Goal: Check status

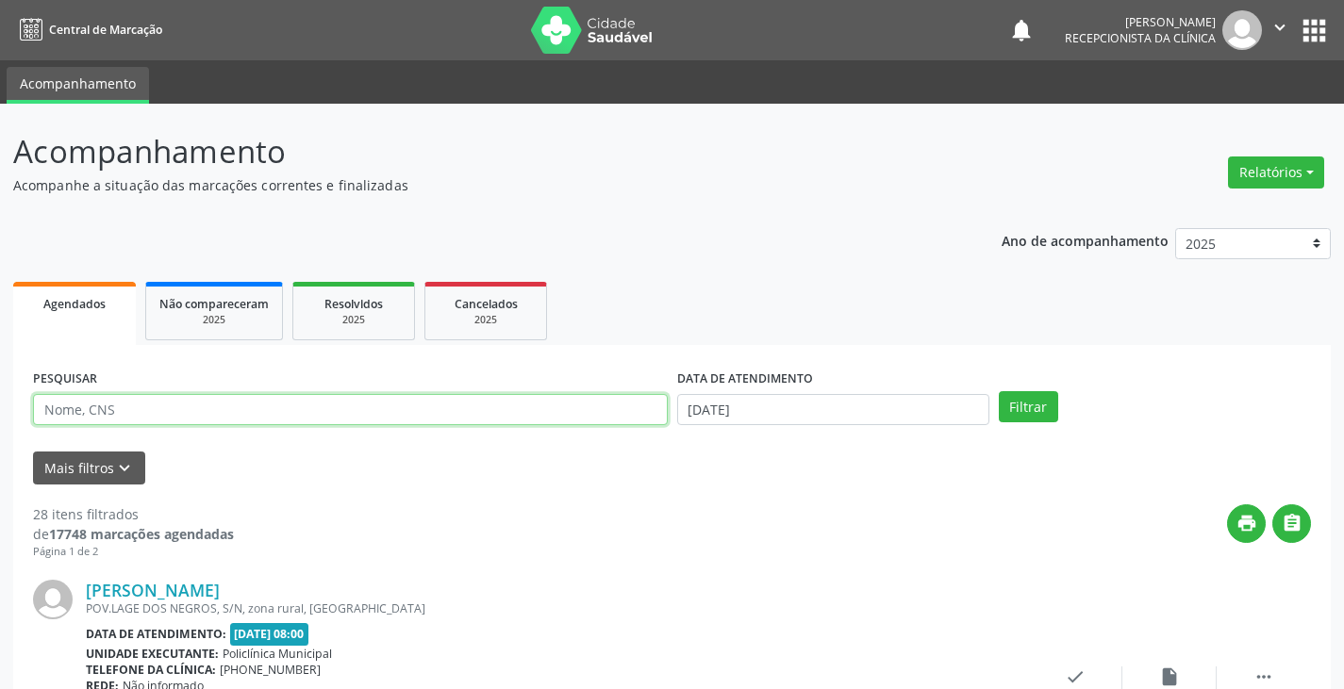
click at [614, 403] on input "text" at bounding box center [350, 410] width 635 height 32
type input "ner"
click at [999, 391] on button "Filtrar" at bounding box center [1028, 407] width 59 height 32
click at [1189, 350] on div "PESQUISAR ner DATA DE ATENDIMENTO 04/09/2025 Filtrar UNIDADE DE REFERÊNCIA Sele…" at bounding box center [672, 590] width 1318 height 490
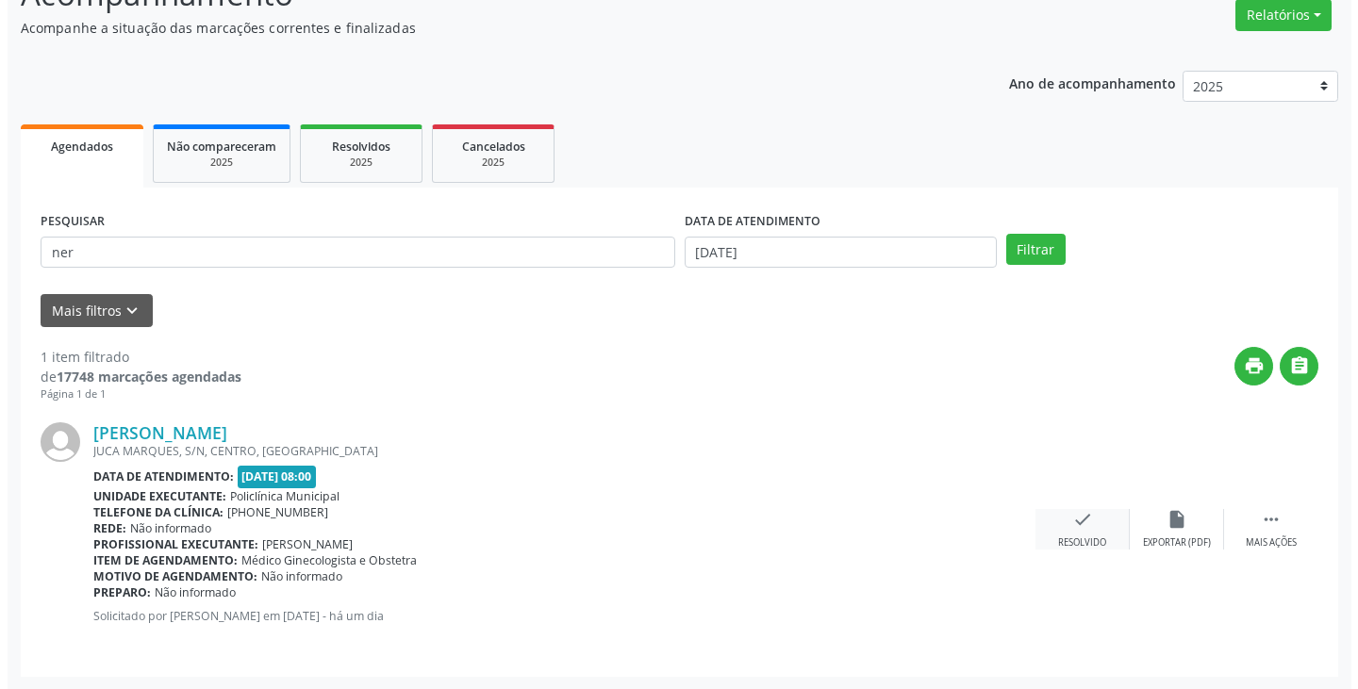
scroll to position [158, 0]
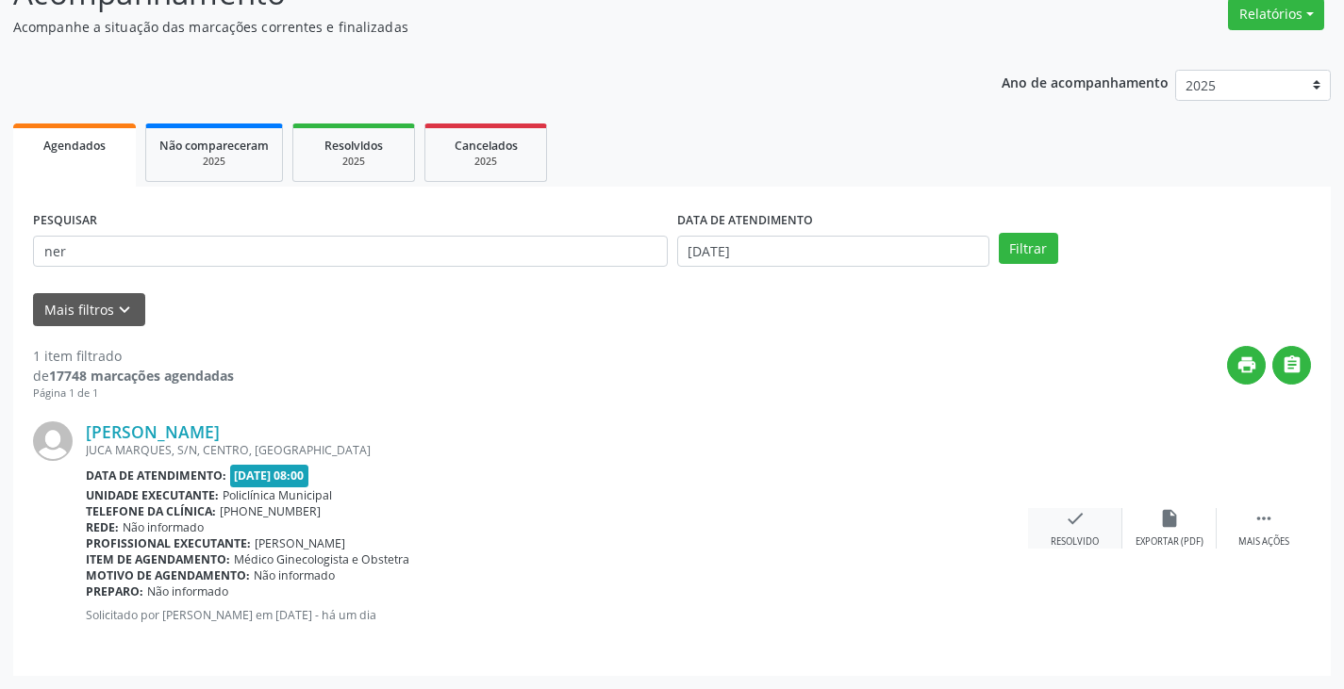
click at [1072, 518] on icon "check" at bounding box center [1075, 518] width 21 height 21
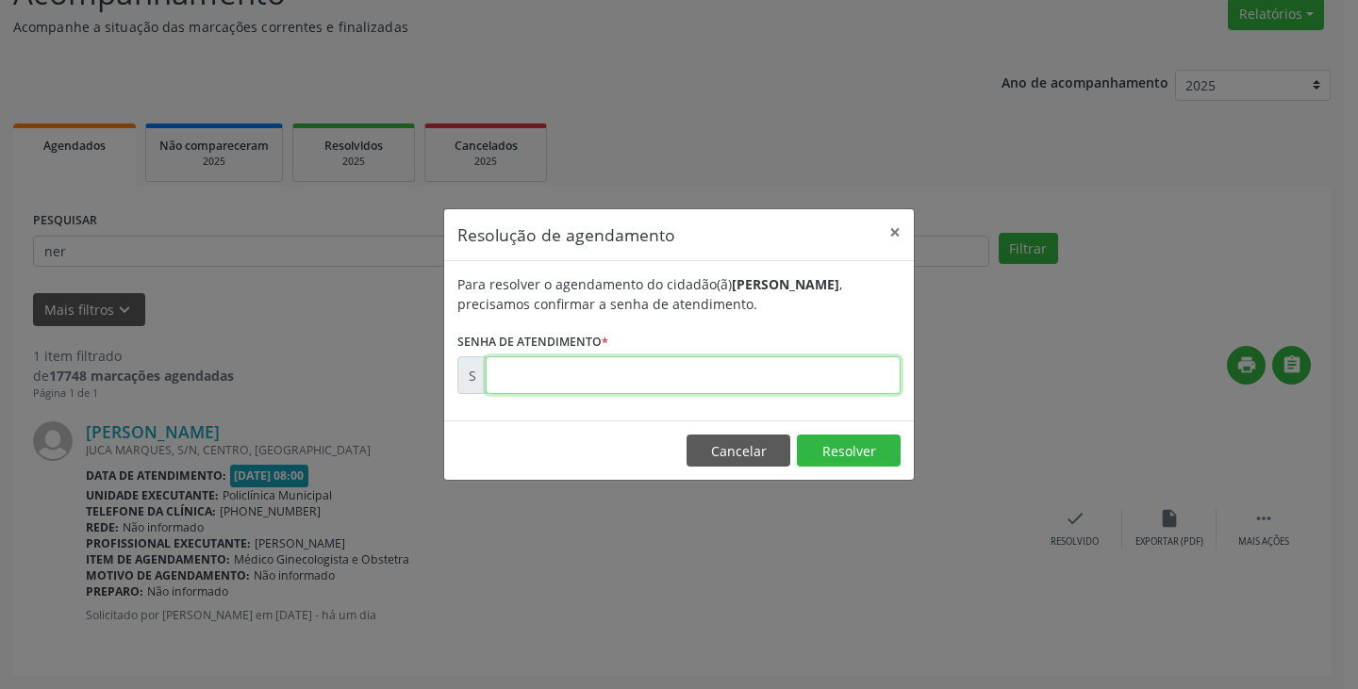
click at [787, 375] on input "text" at bounding box center [693, 376] width 415 height 38
type input "00175004"
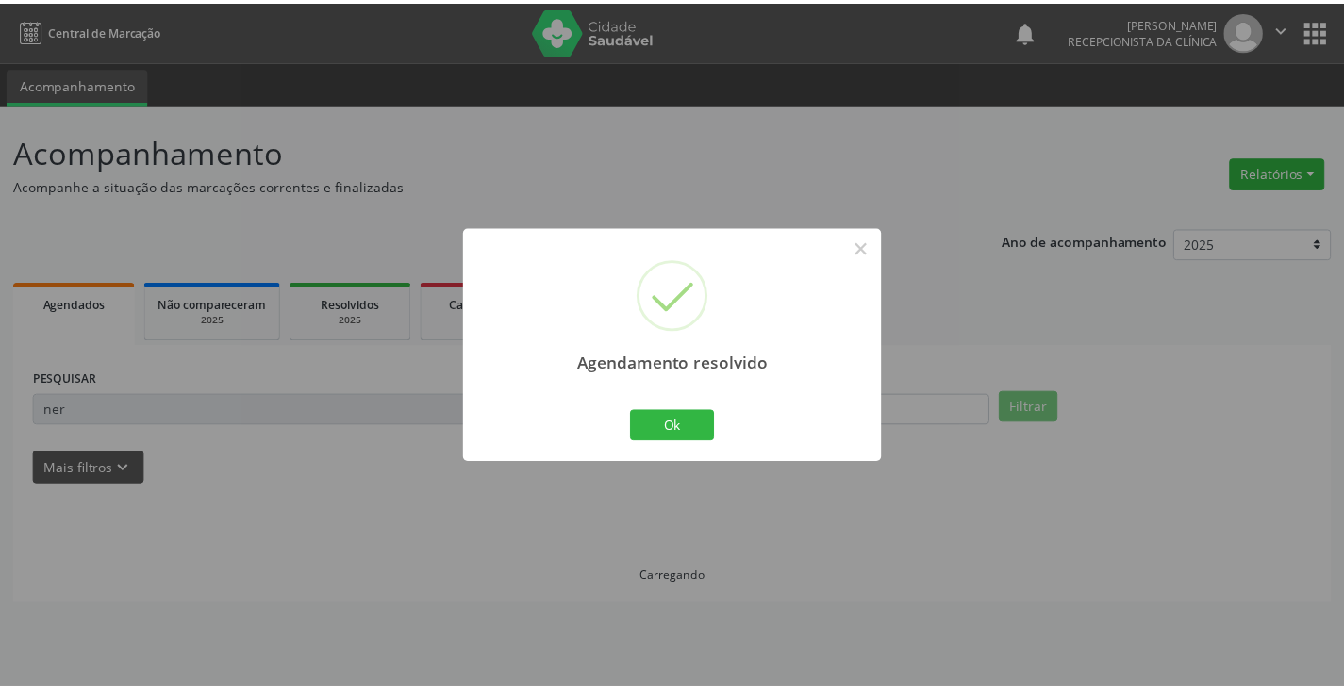
scroll to position [0, 0]
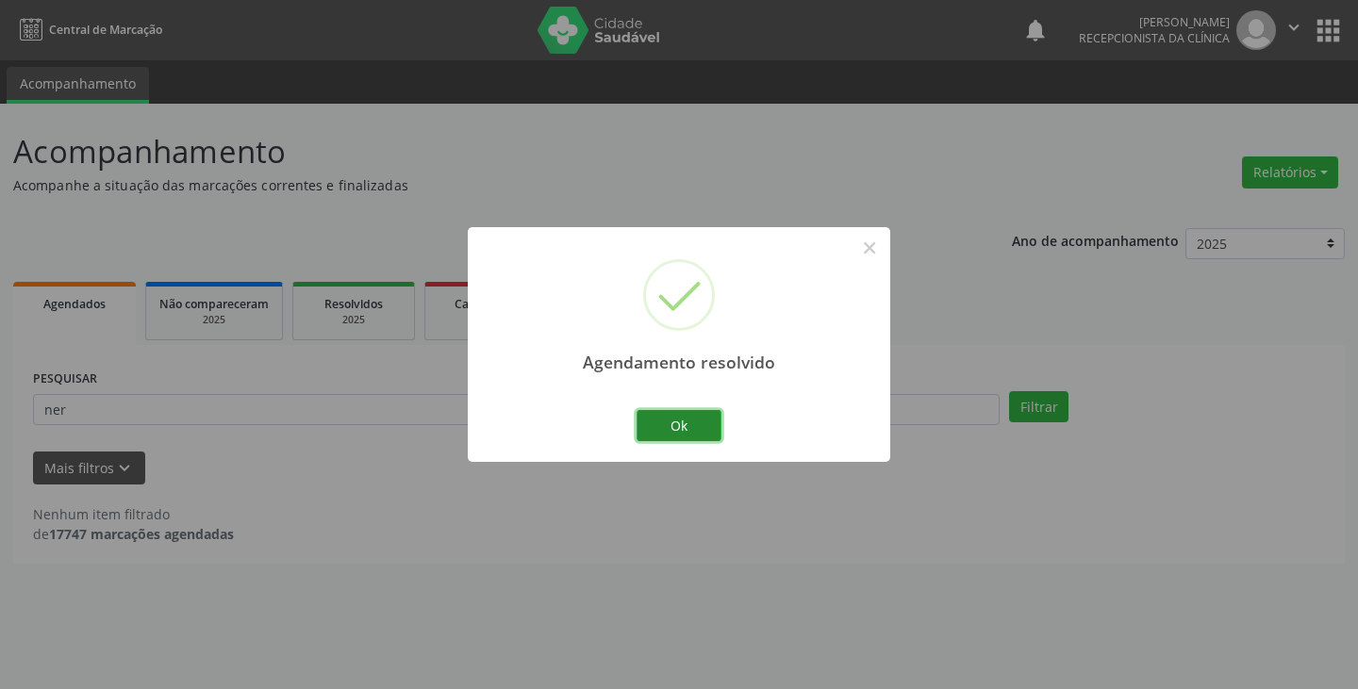
click at [682, 440] on button "Ok" at bounding box center [679, 426] width 85 height 32
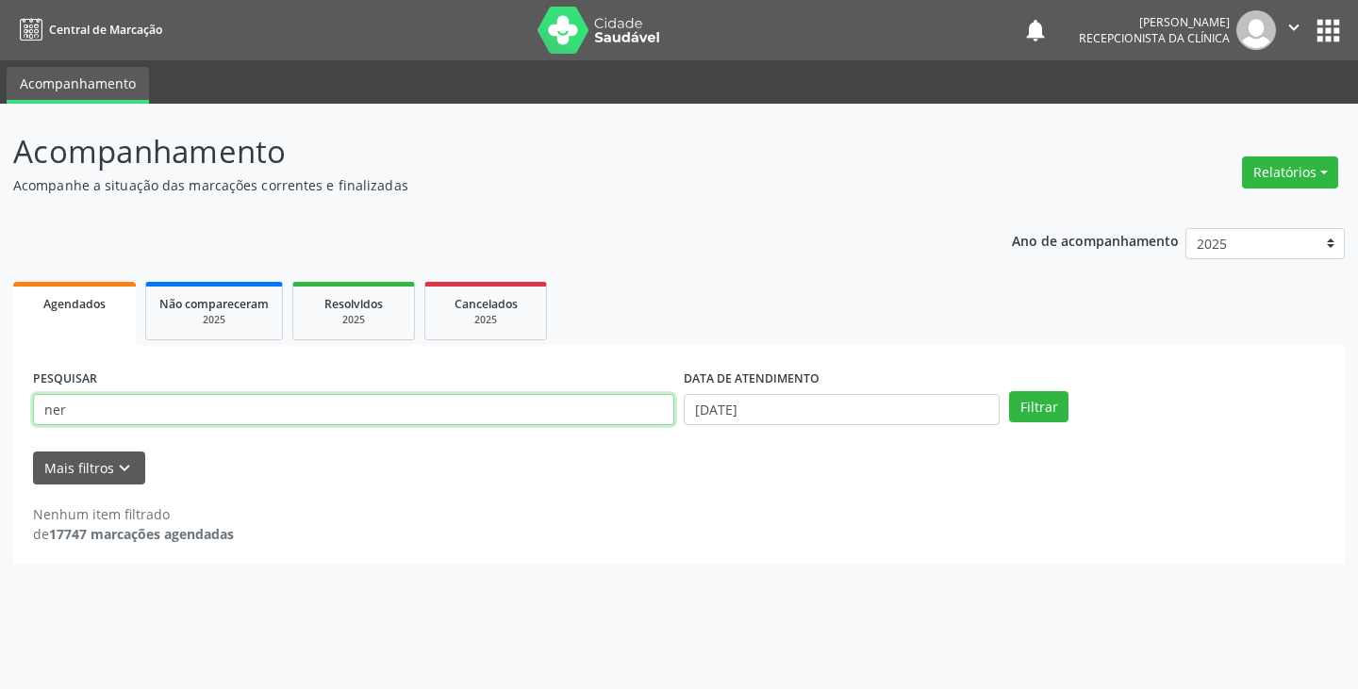
click at [602, 409] on input "ner" at bounding box center [353, 410] width 641 height 32
click at [537, 414] on input "ner" at bounding box center [353, 410] width 641 height 32
type input "n"
type input "eli"
click at [1009, 391] on button "Filtrar" at bounding box center [1038, 407] width 59 height 32
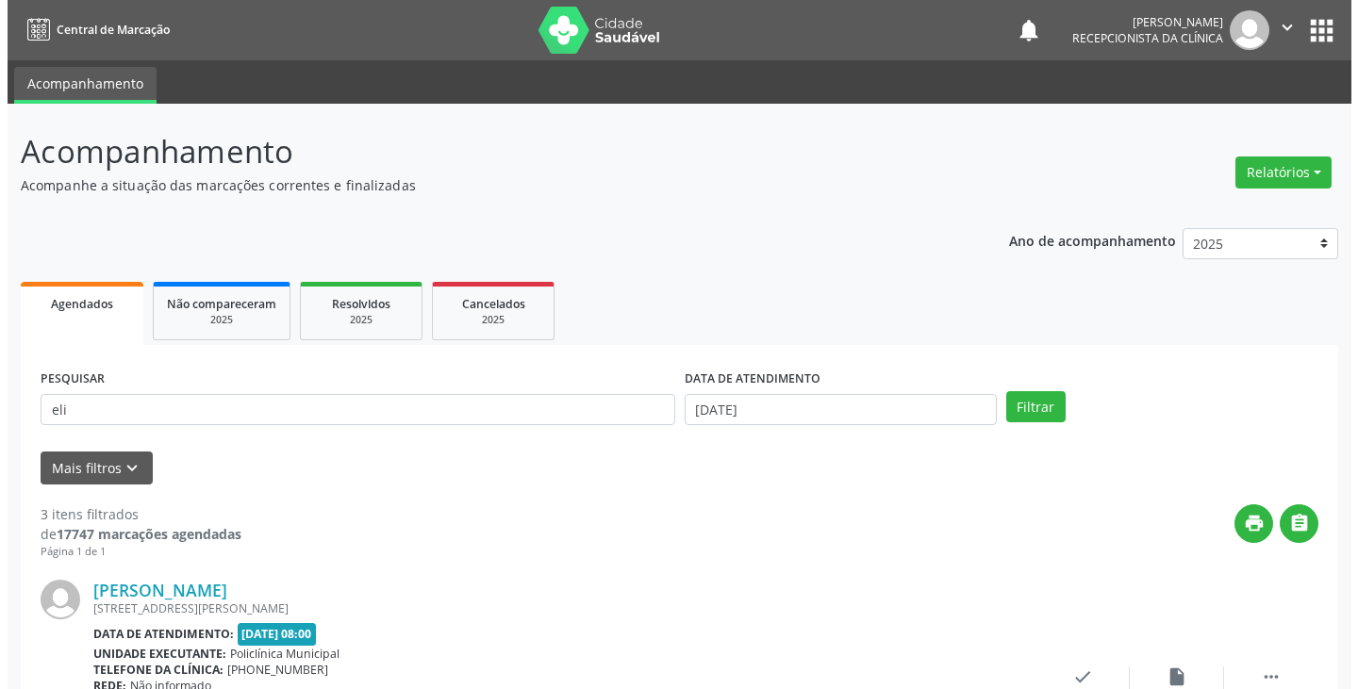
scroll to position [283, 0]
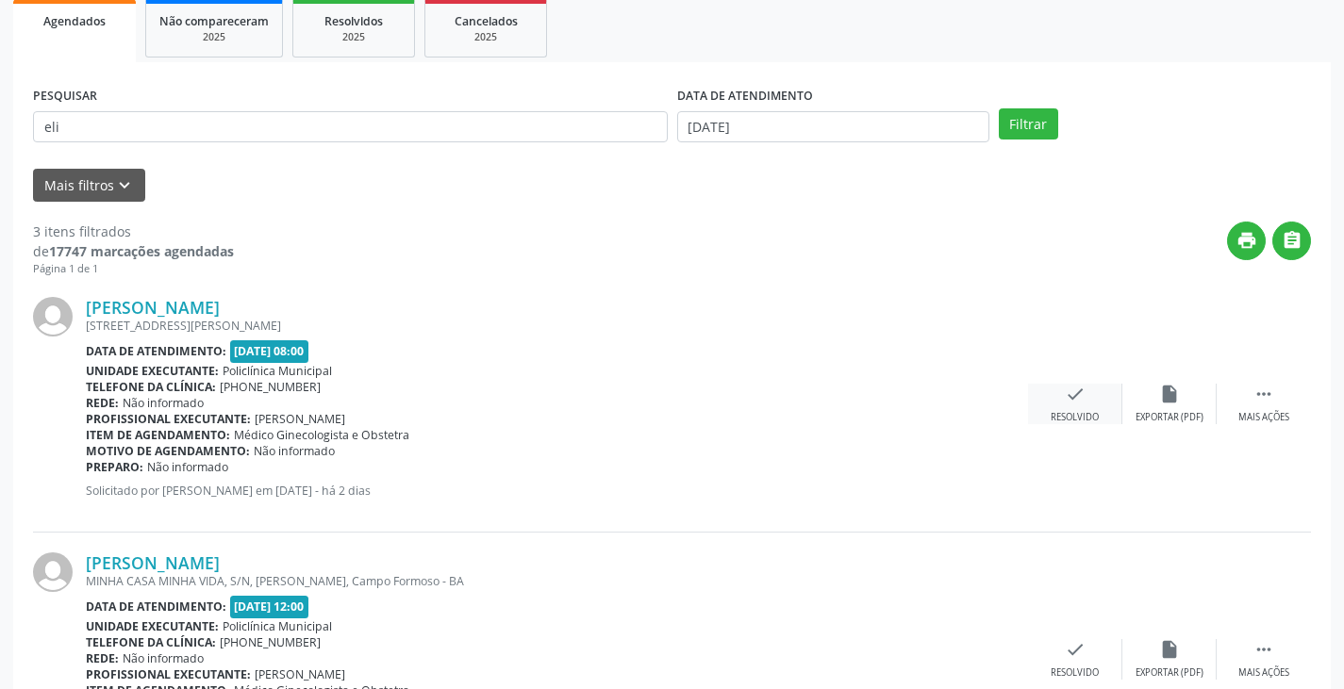
click at [1075, 400] on icon "check" at bounding box center [1075, 394] width 21 height 21
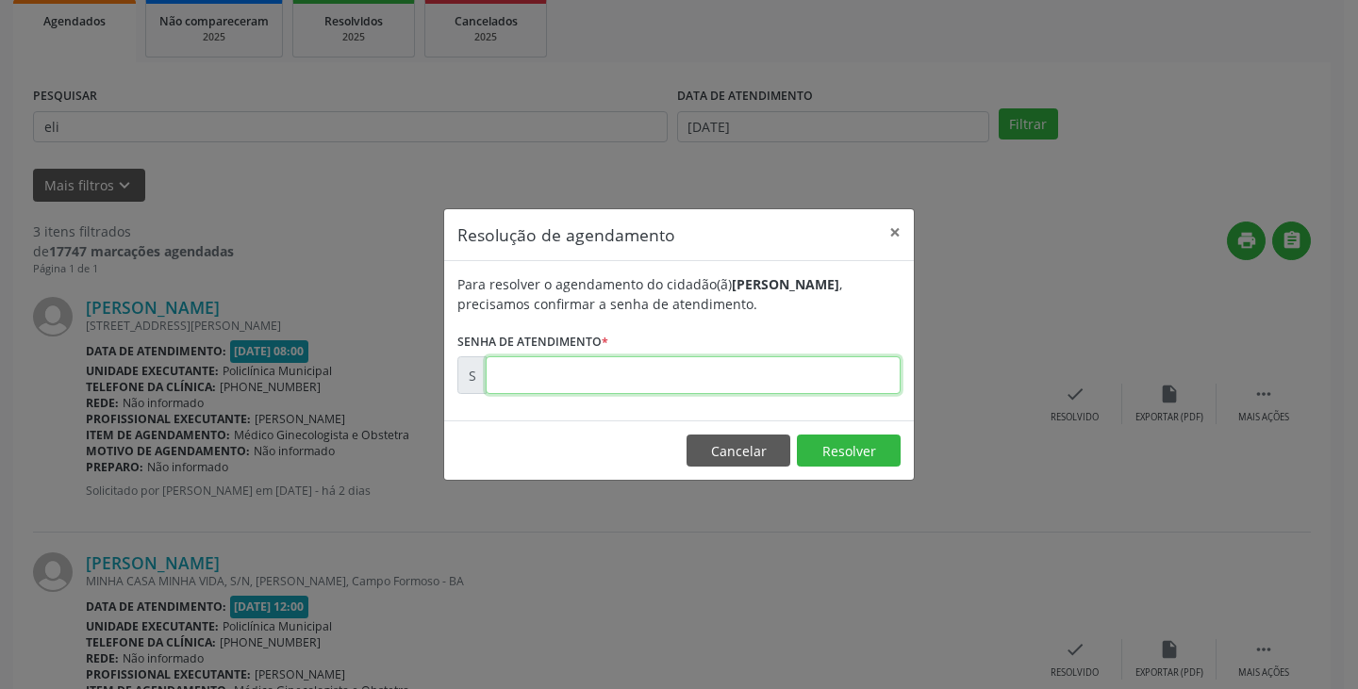
click at [790, 370] on input "text" at bounding box center [693, 376] width 415 height 38
type input "00174947"
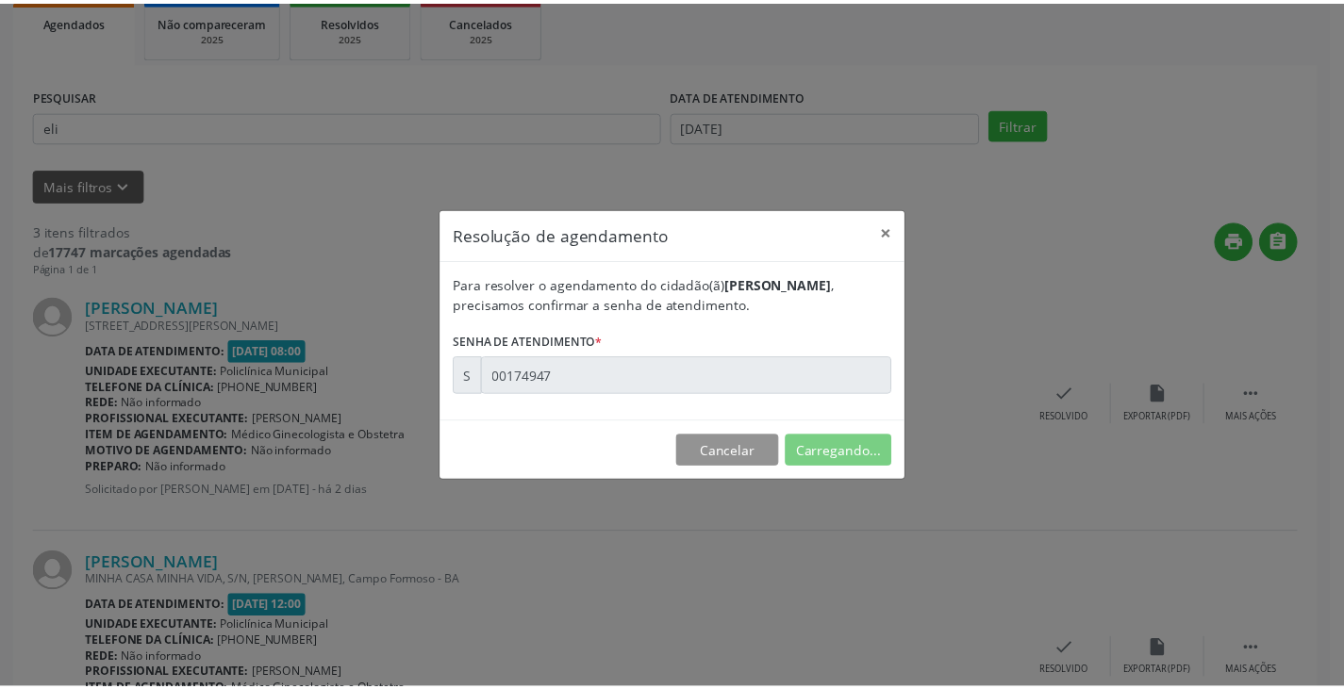
scroll to position [0, 0]
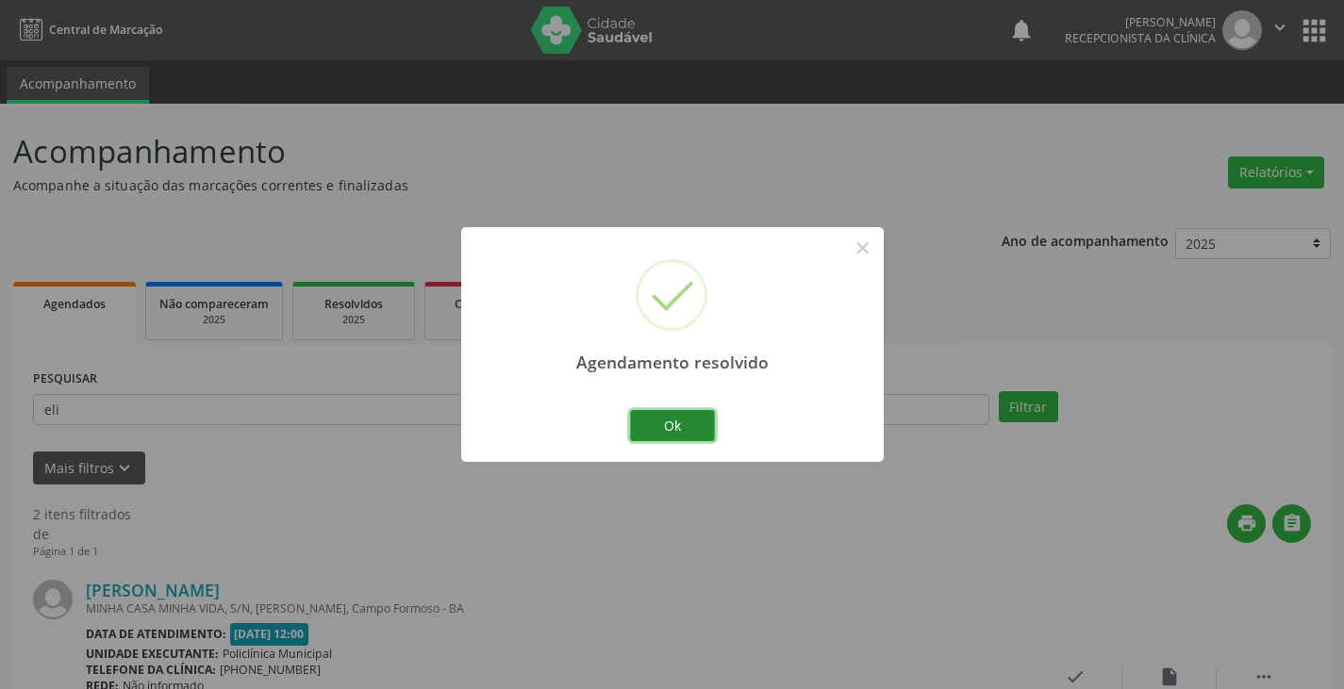
click at [674, 423] on button "Ok" at bounding box center [672, 426] width 85 height 32
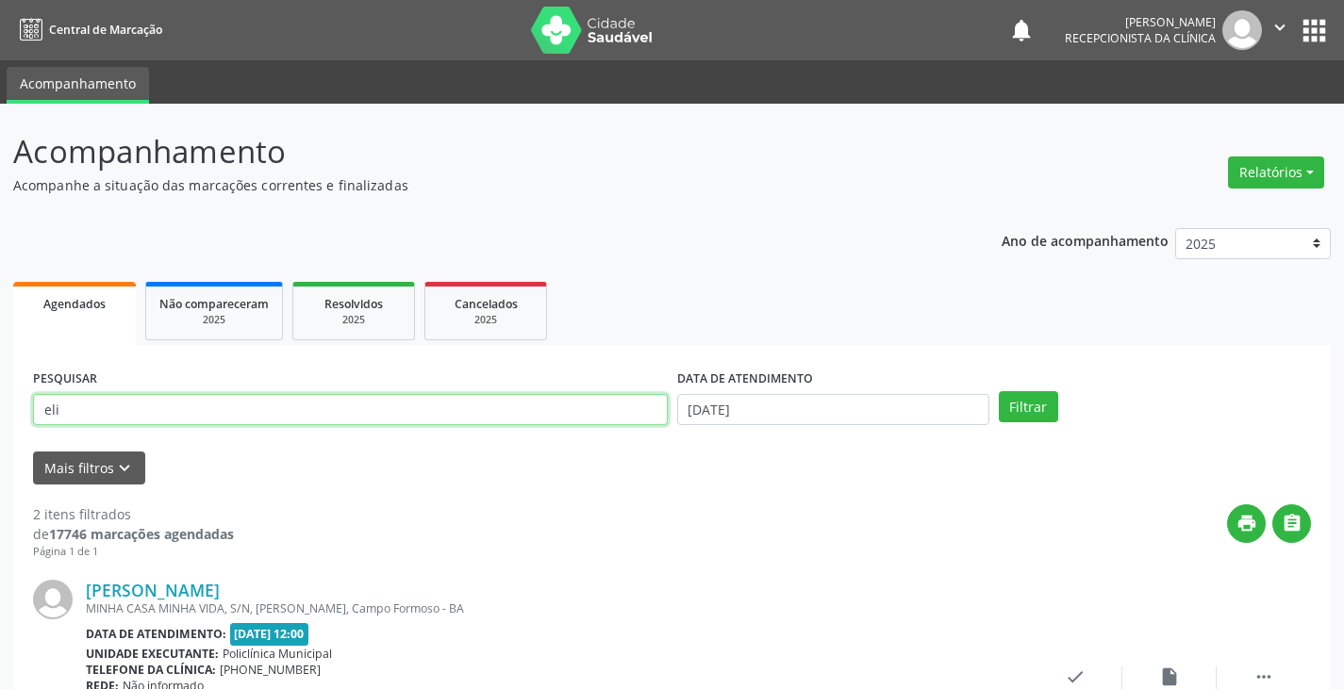
click at [556, 418] on input "eli" at bounding box center [350, 410] width 635 height 32
type input "e"
click at [999, 391] on button "Filtrar" at bounding box center [1028, 407] width 59 height 32
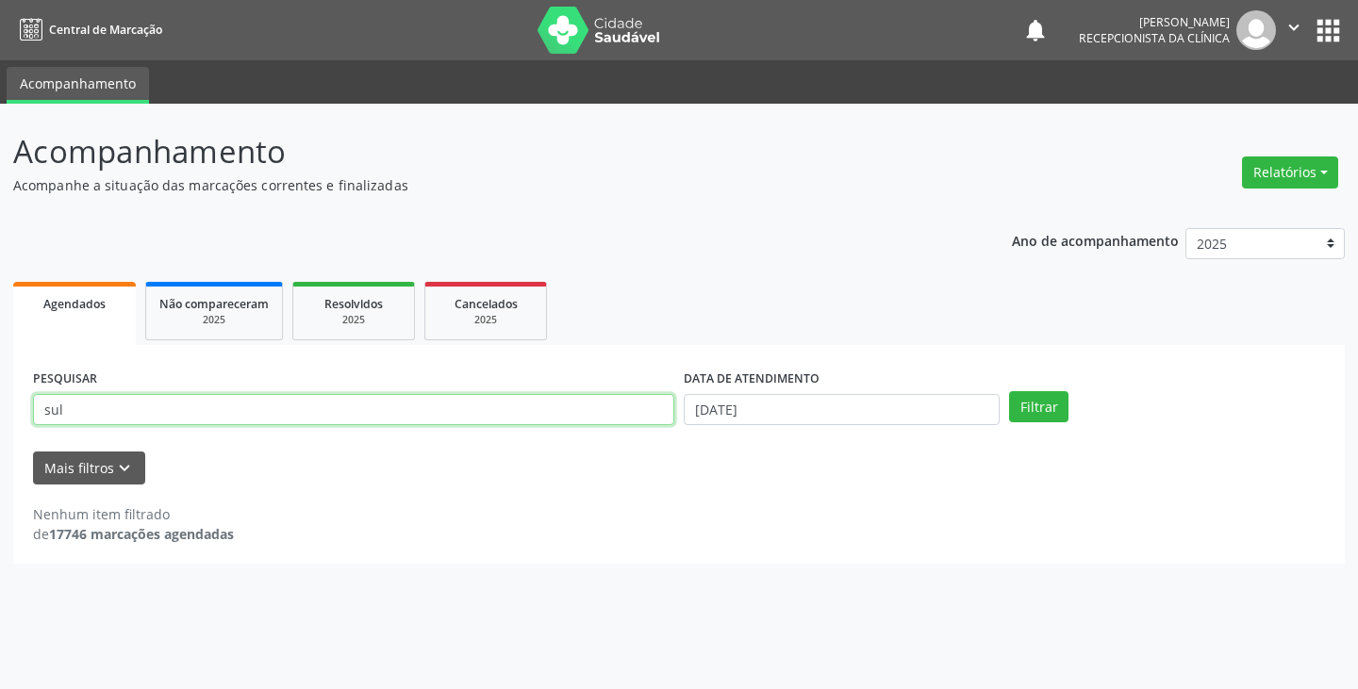
click at [606, 416] on input "sul" at bounding box center [353, 410] width 641 height 32
type input "s"
type input "daian"
click at [1009, 391] on button "Filtrar" at bounding box center [1038, 407] width 59 height 32
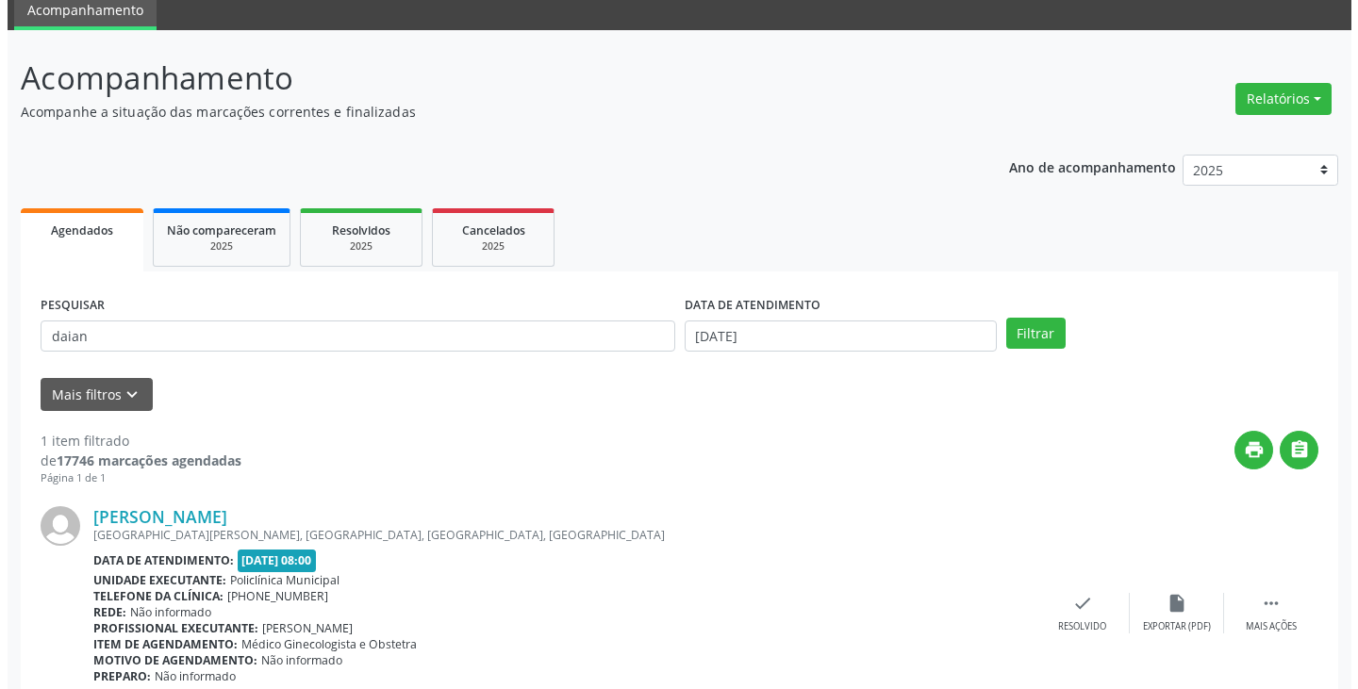
scroll to position [158, 0]
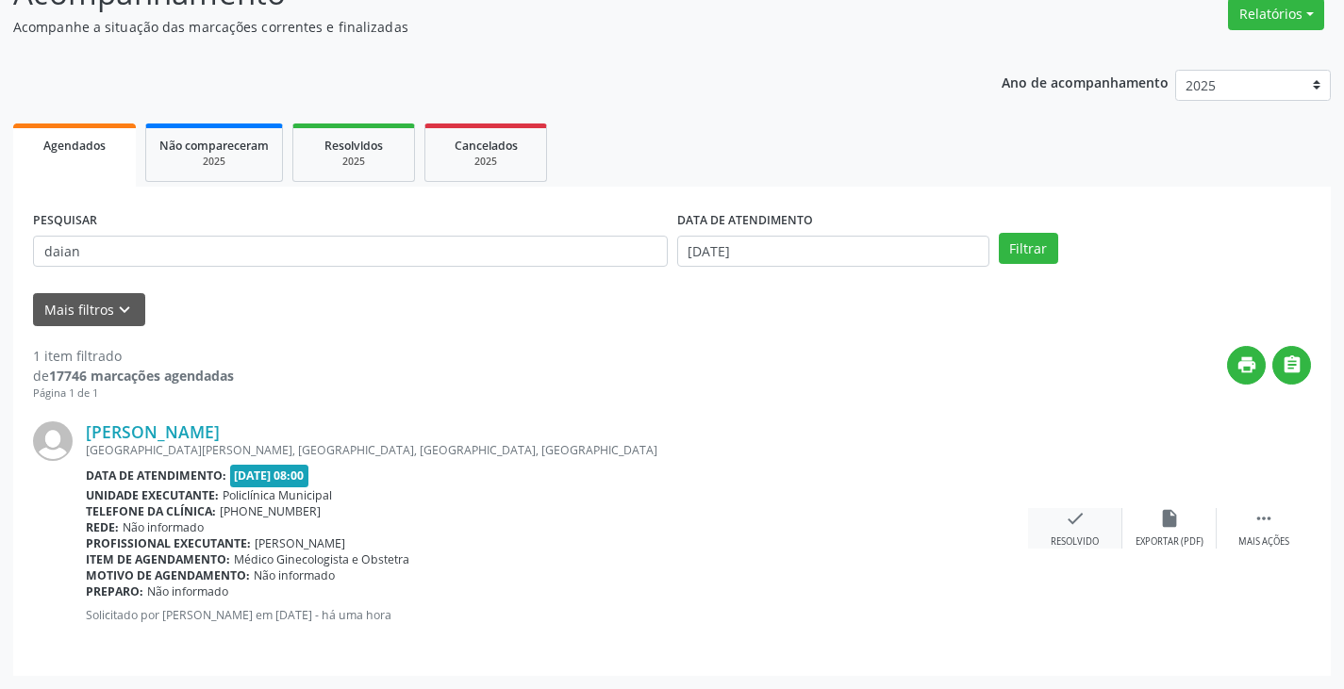
click at [1088, 530] on div "check Resolvido" at bounding box center [1075, 528] width 94 height 41
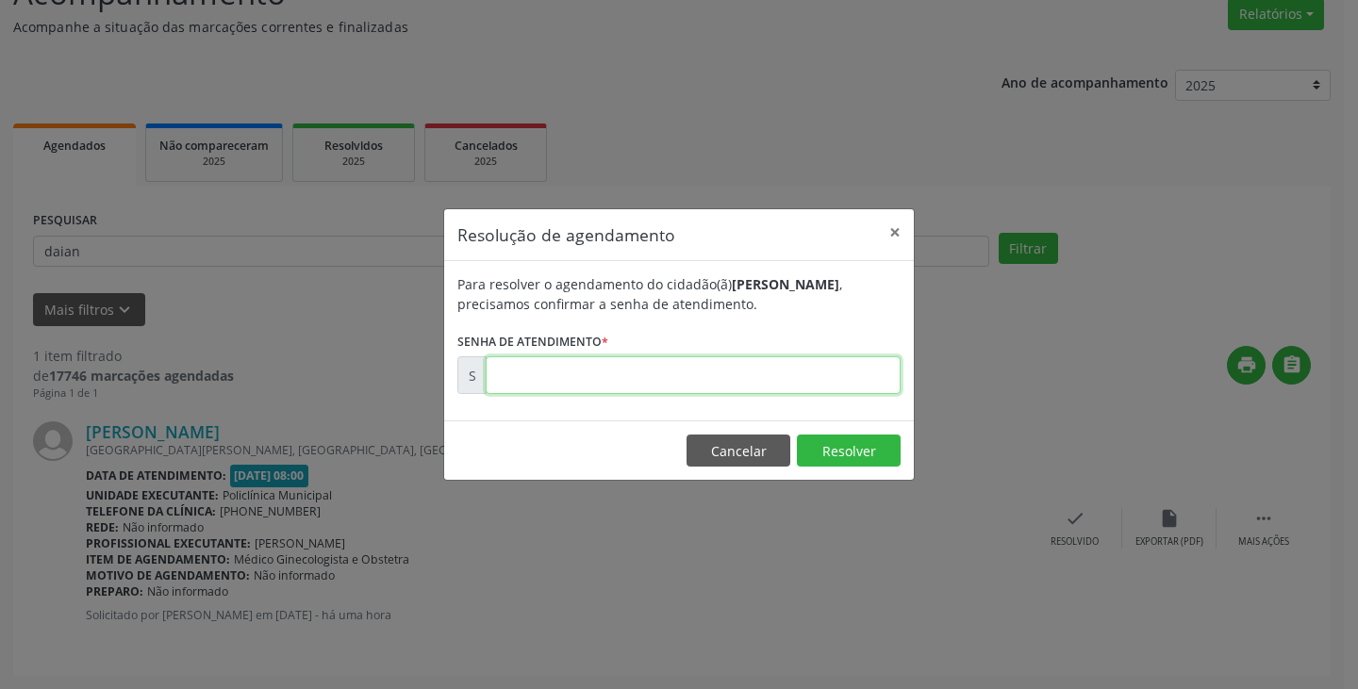
click at [809, 384] on input "text" at bounding box center [693, 376] width 415 height 38
type input "00175189"
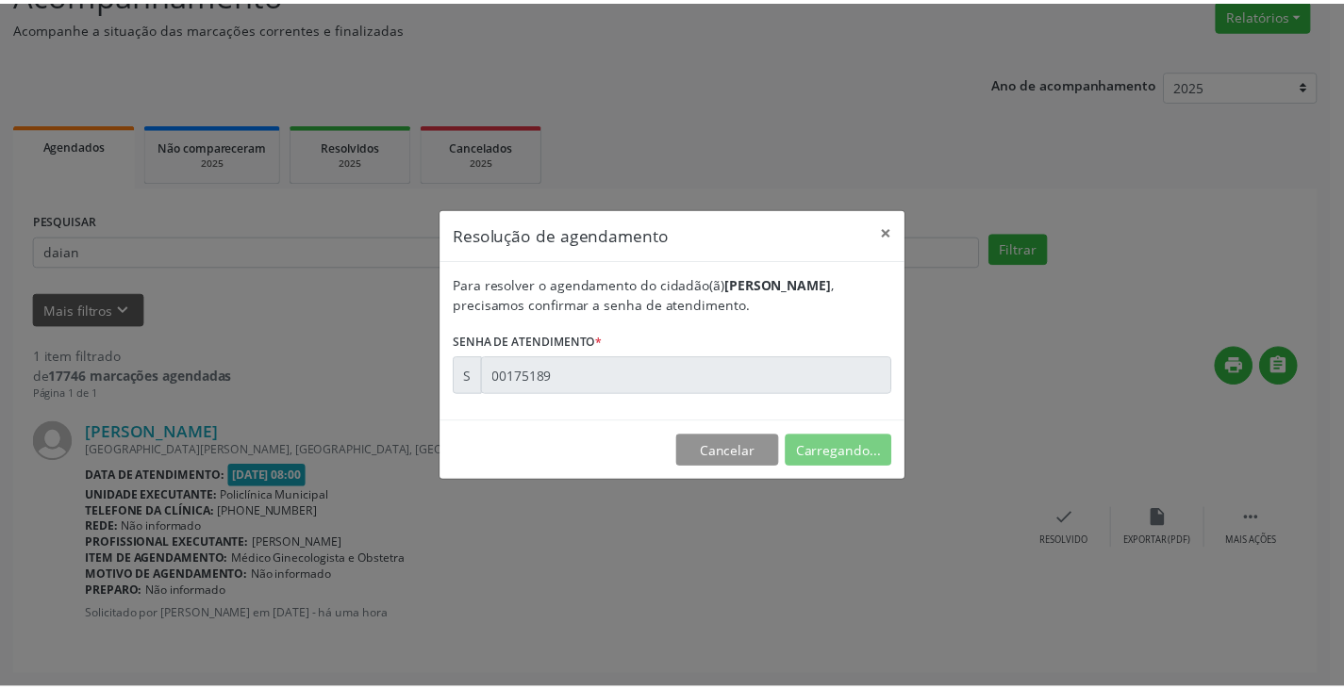
scroll to position [0, 0]
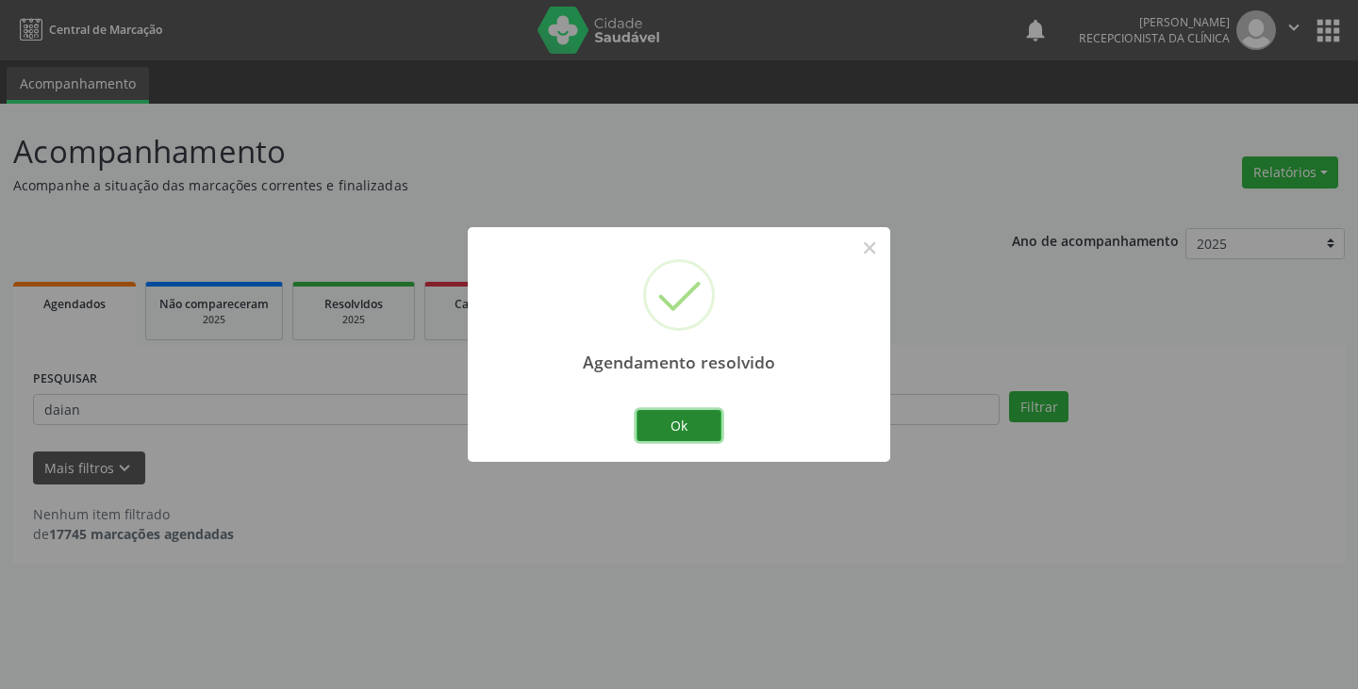
click at [670, 412] on button "Ok" at bounding box center [679, 426] width 85 height 32
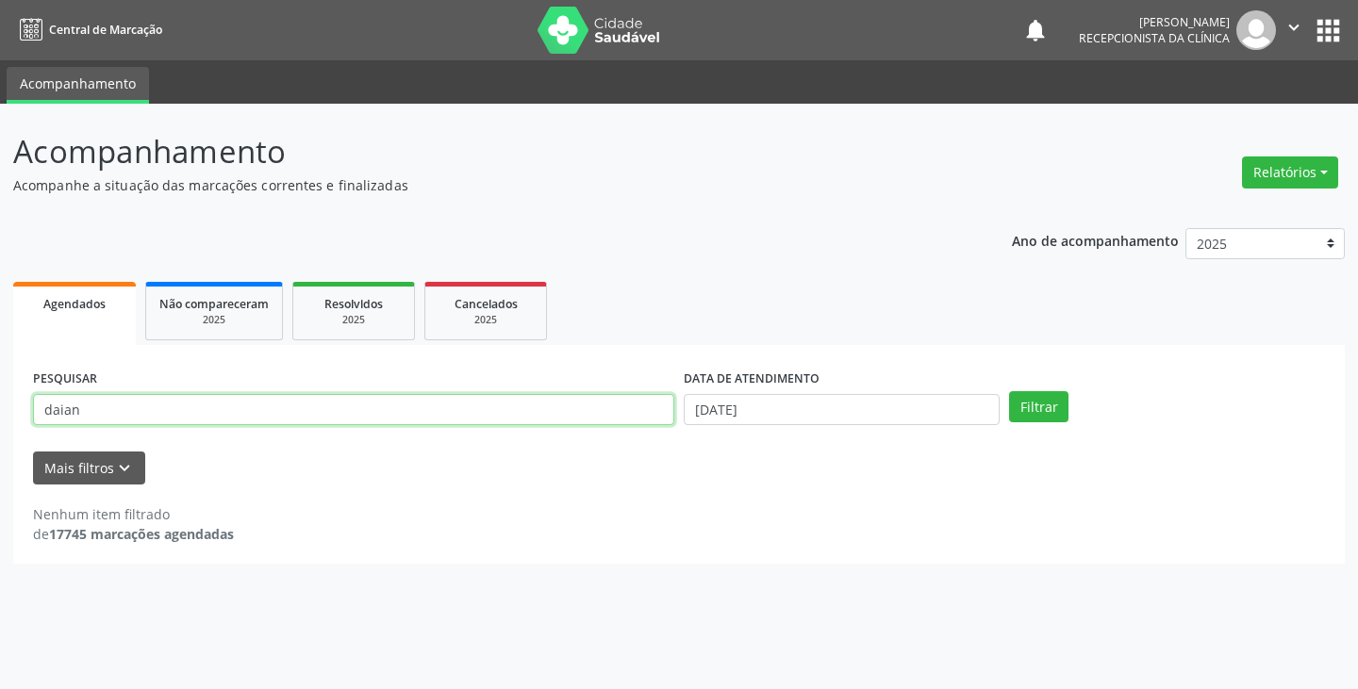
click at [614, 420] on input "daian" at bounding box center [353, 410] width 641 height 32
type input "d"
type input "bia"
click at [1009, 391] on button "Filtrar" at bounding box center [1038, 407] width 59 height 32
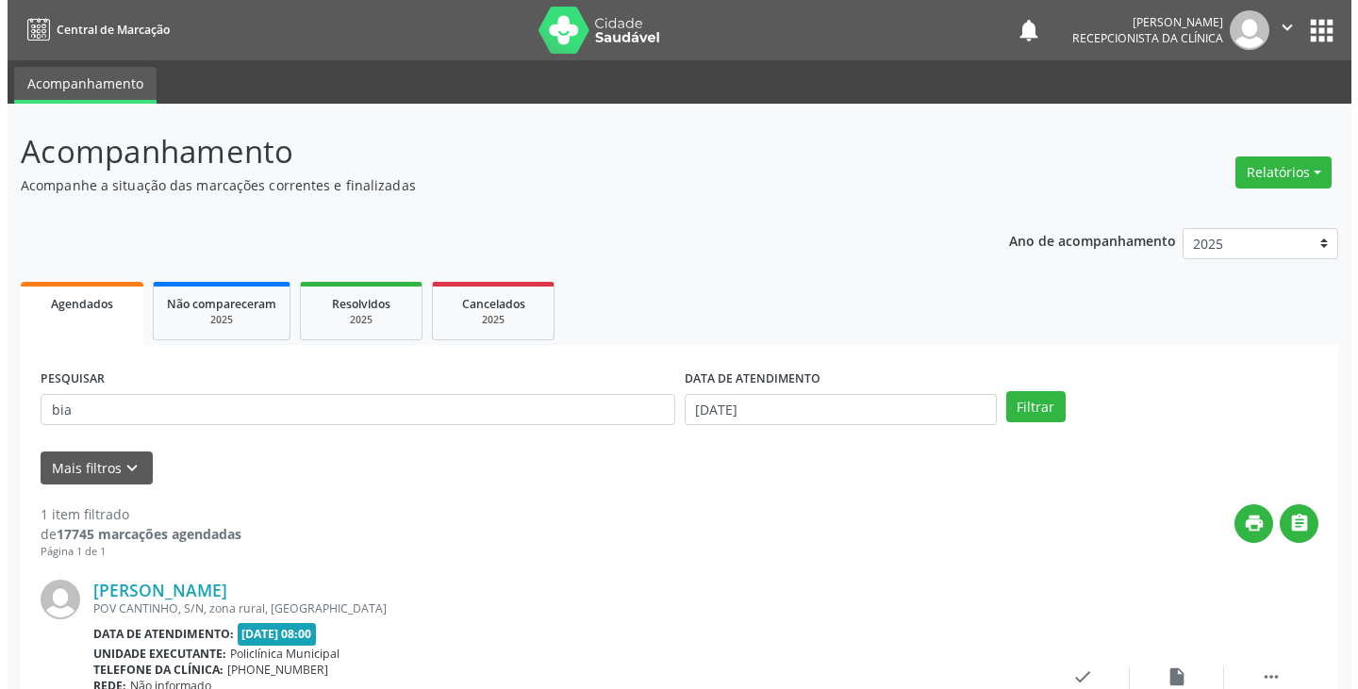
scroll to position [158, 0]
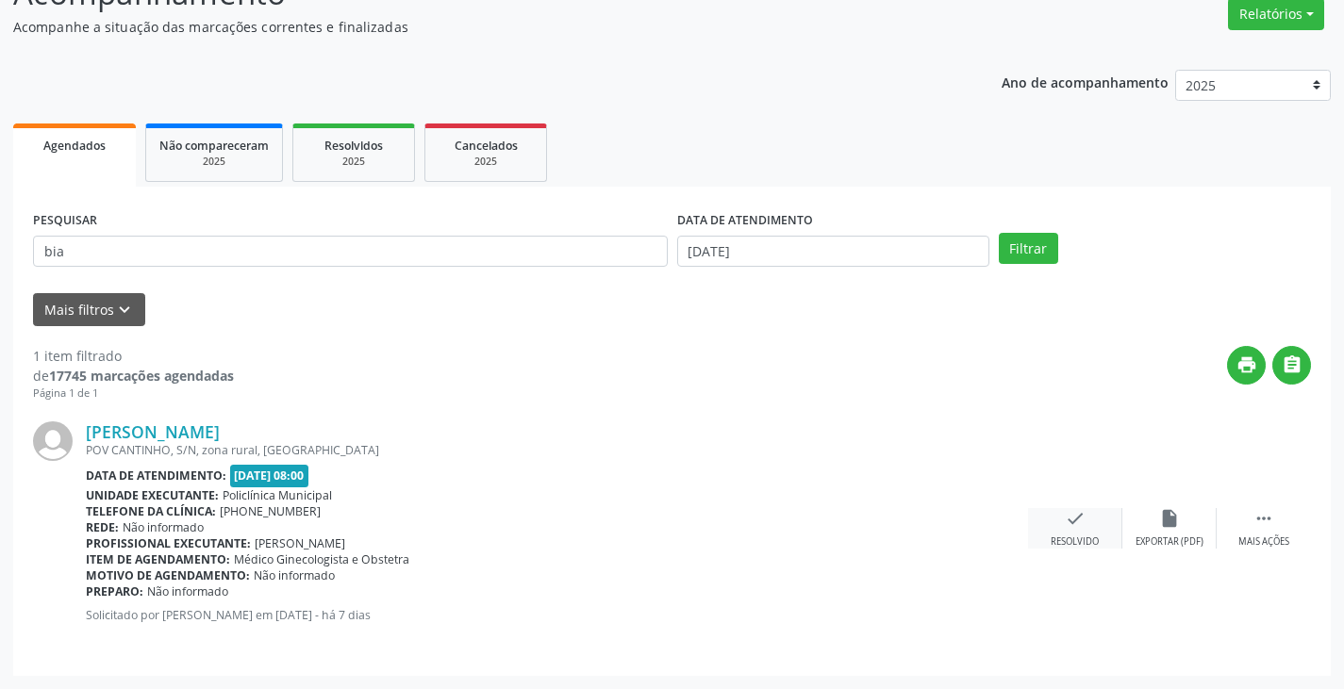
click at [1081, 512] on icon "check" at bounding box center [1075, 518] width 21 height 21
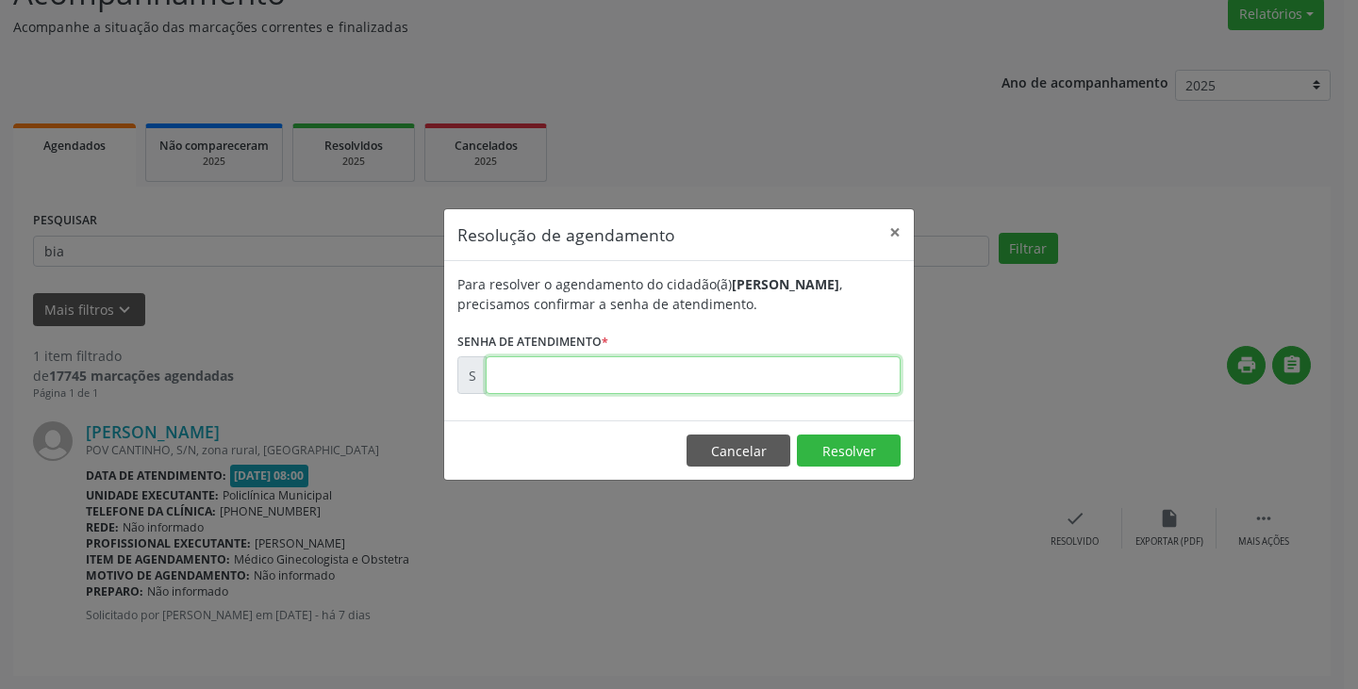
click at [819, 378] on input "text" at bounding box center [693, 376] width 415 height 38
type input "00174179"
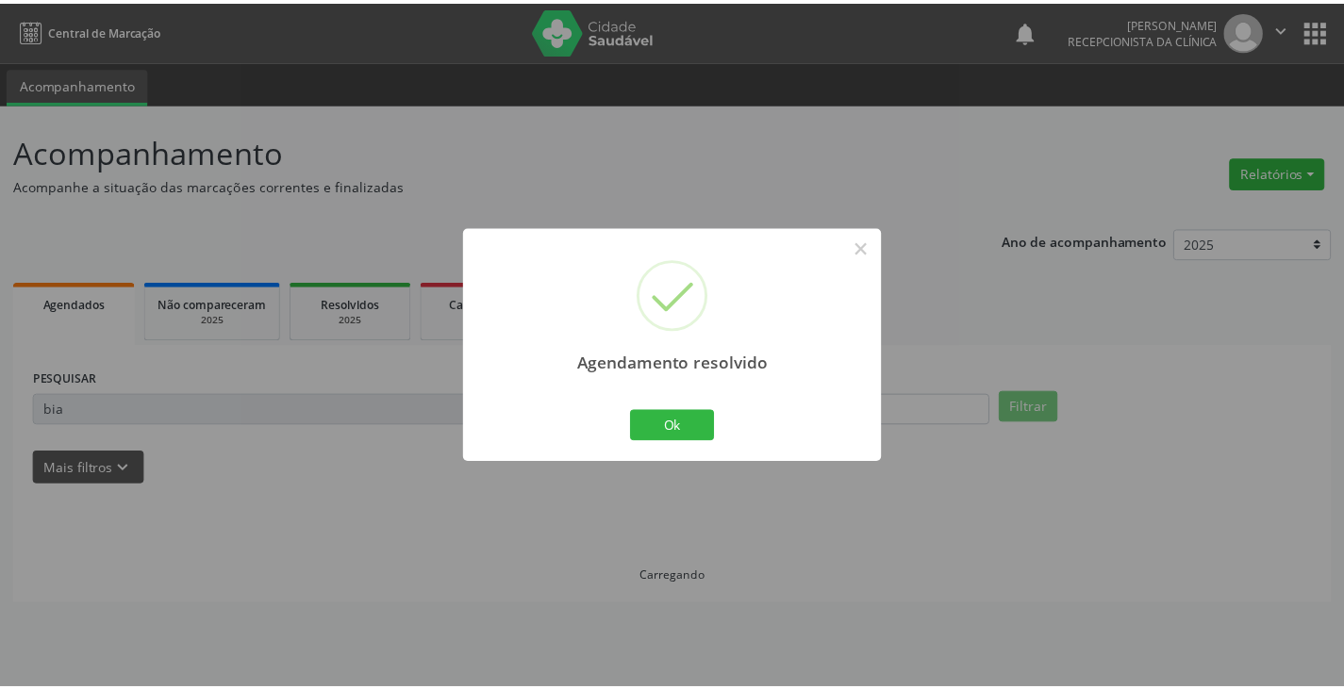
scroll to position [0, 0]
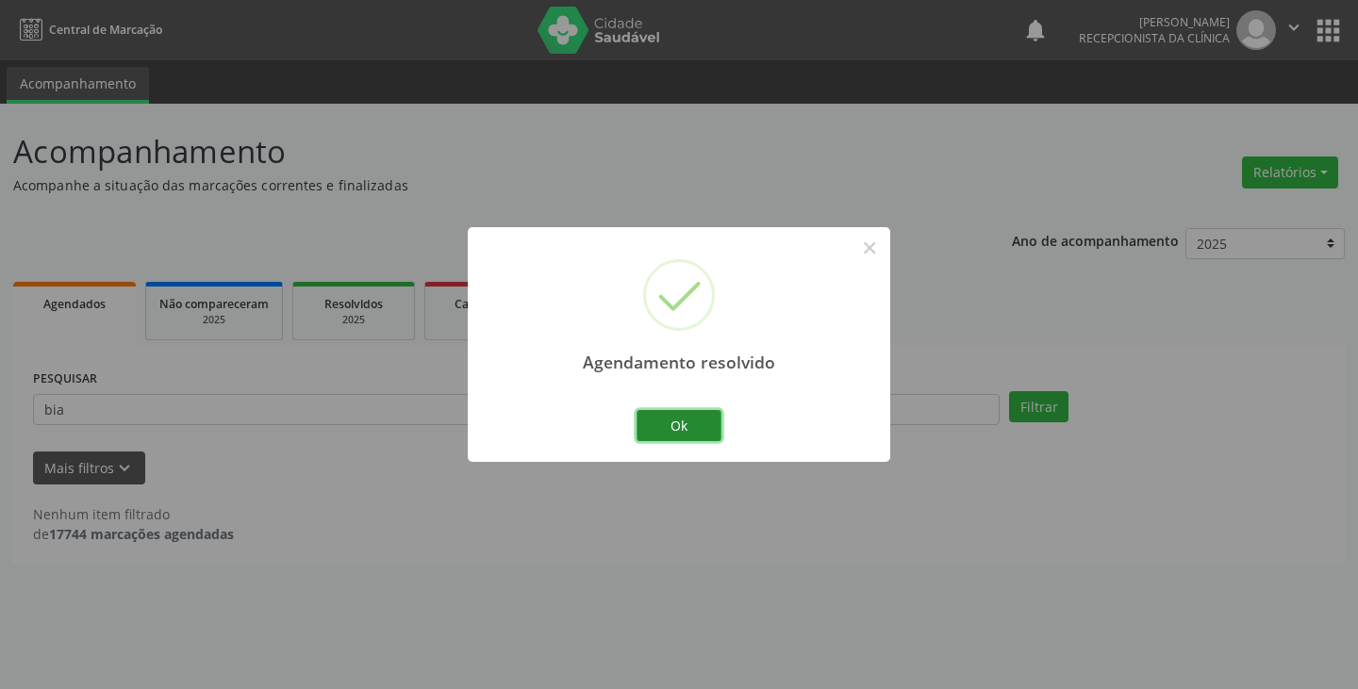
click at [666, 423] on button "Ok" at bounding box center [679, 426] width 85 height 32
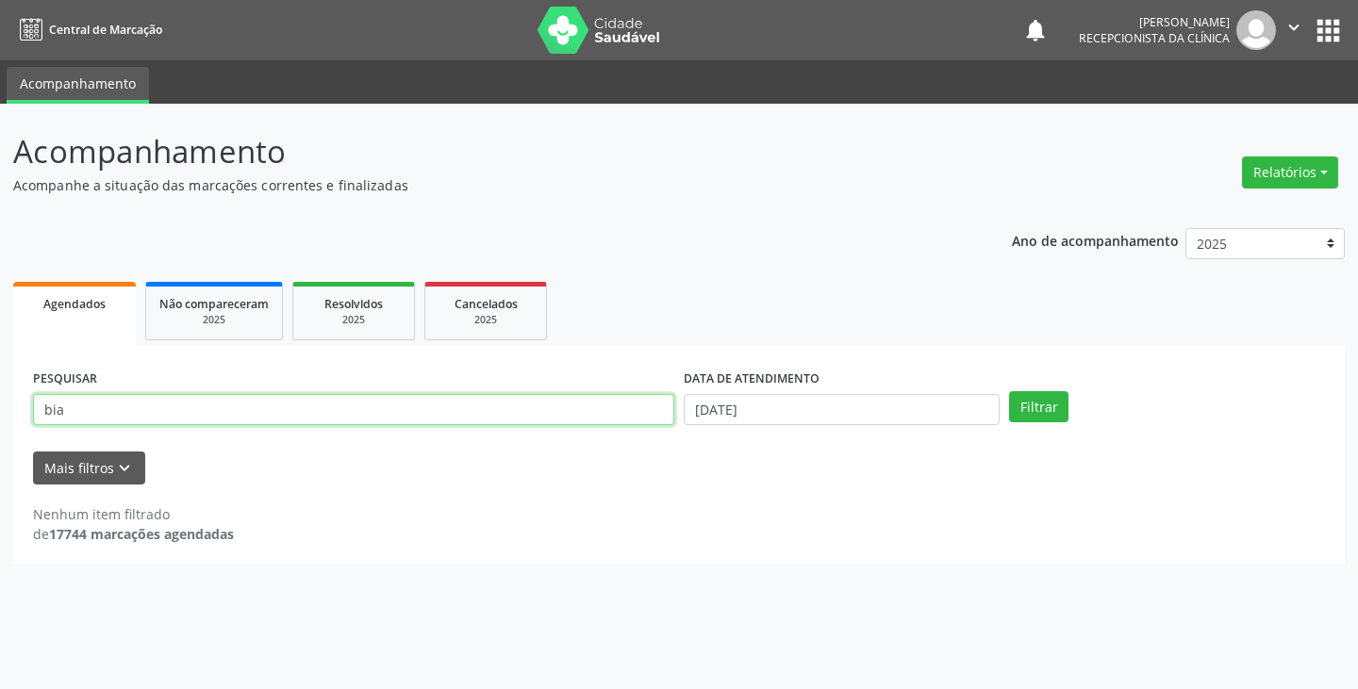
click at [627, 410] on input "bia" at bounding box center [353, 410] width 641 height 32
type input "b"
type input "edn"
click at [1009, 391] on button "Filtrar" at bounding box center [1038, 407] width 59 height 32
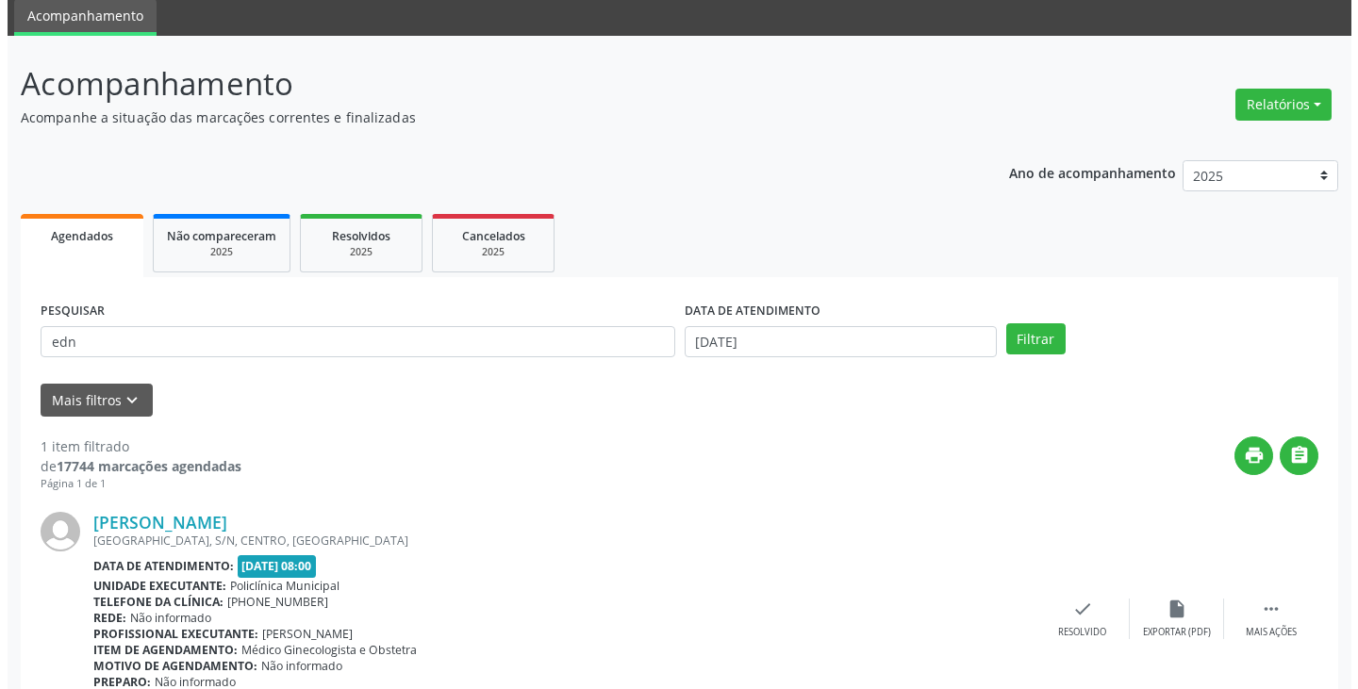
scroll to position [158, 0]
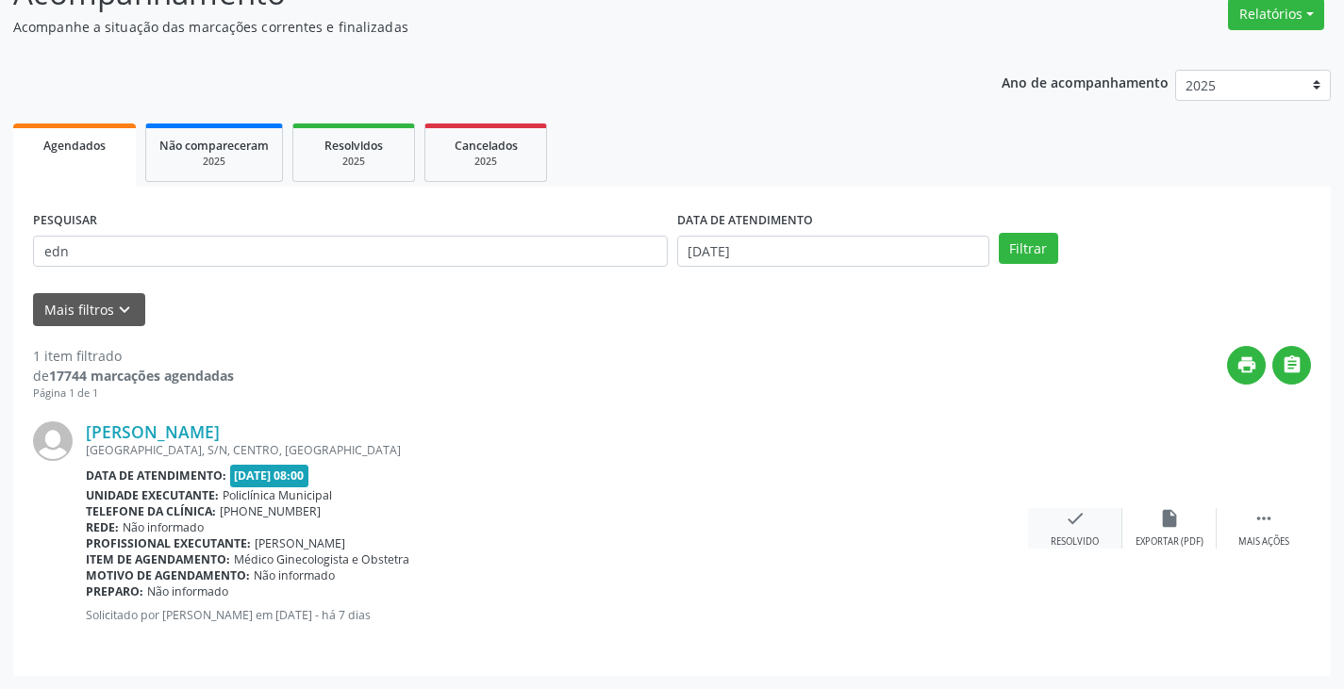
click at [1060, 523] on div "check Resolvido" at bounding box center [1075, 528] width 94 height 41
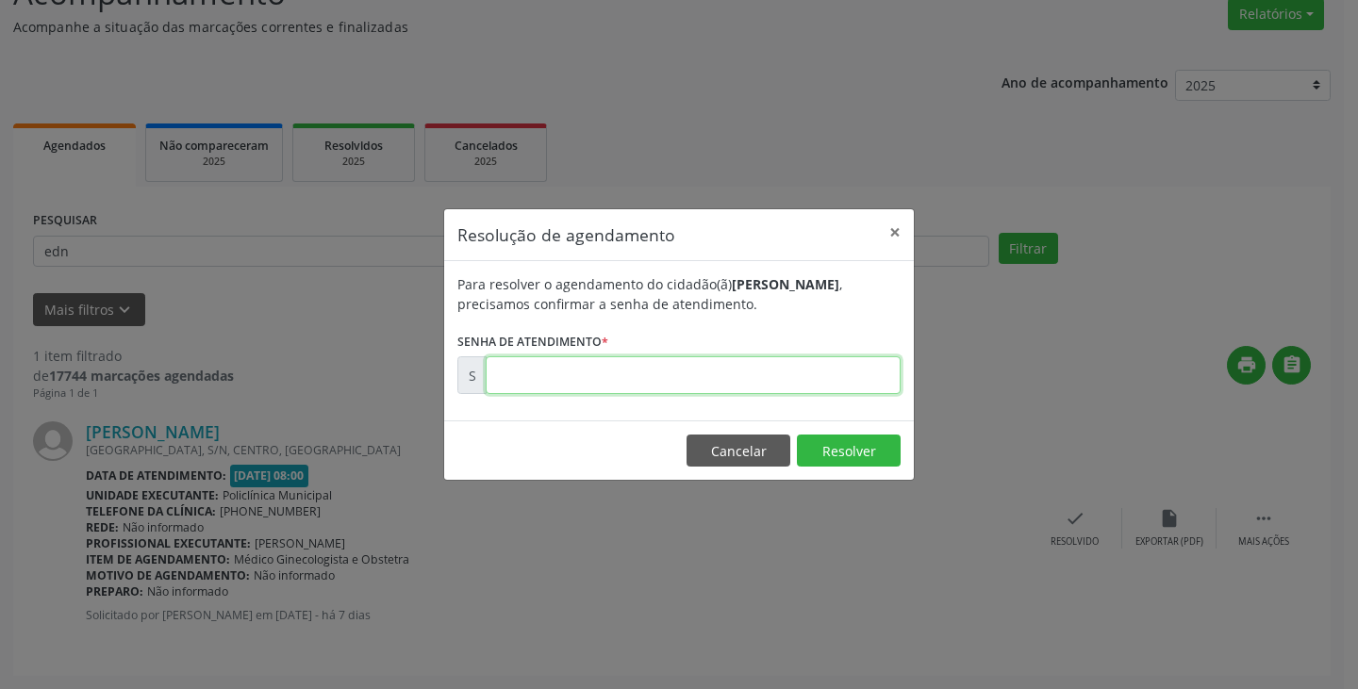
click at [877, 372] on input "text" at bounding box center [693, 376] width 415 height 38
type input "00174172"
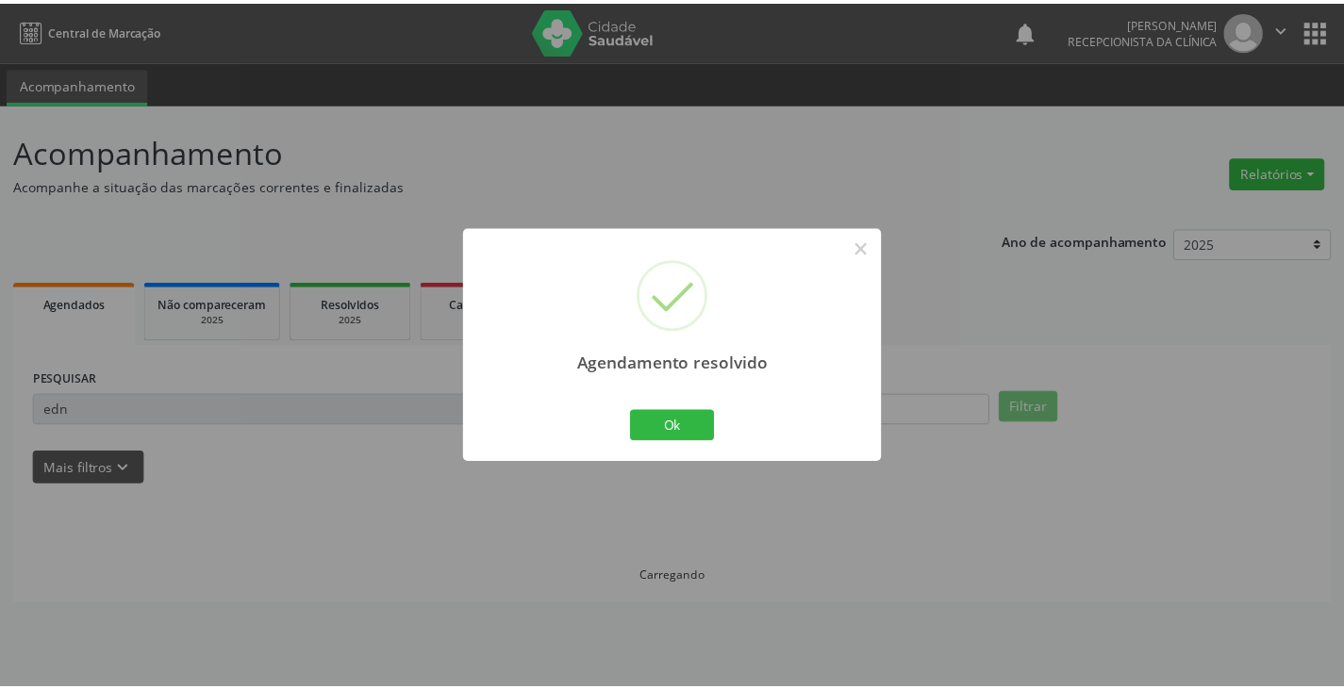
scroll to position [0, 0]
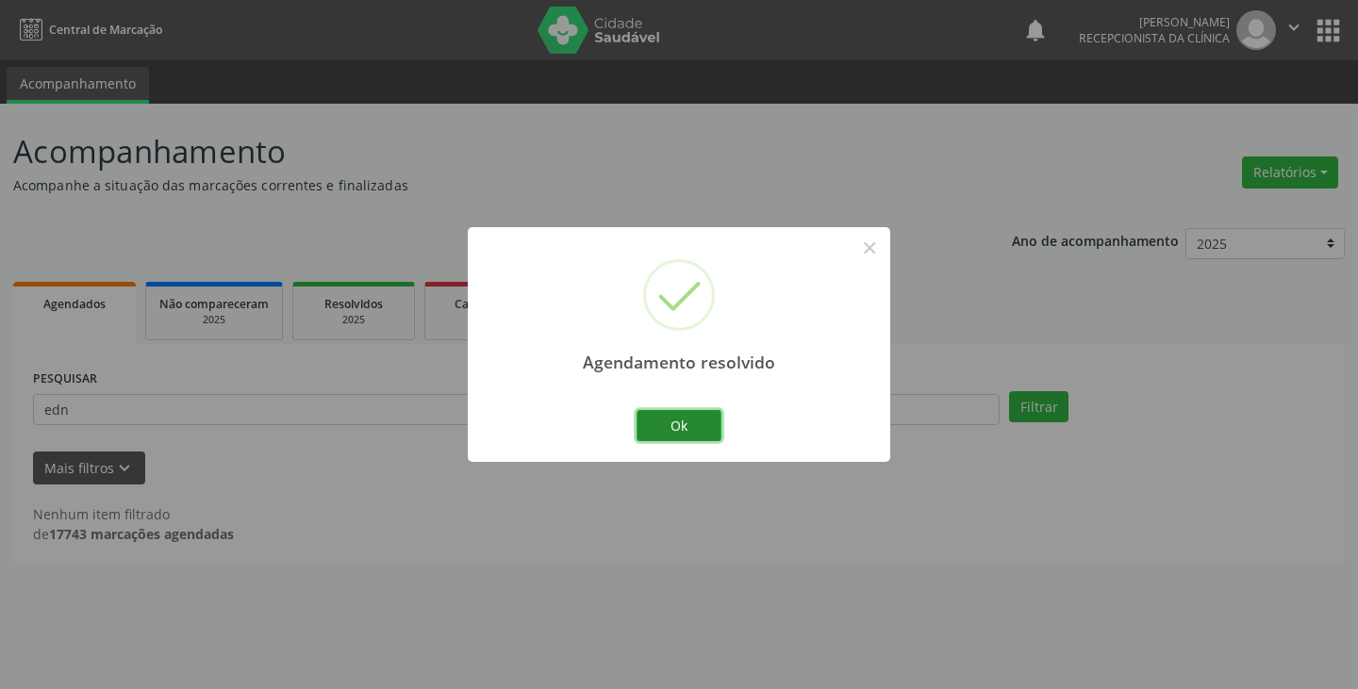
click at [702, 422] on button "Ok" at bounding box center [679, 426] width 85 height 32
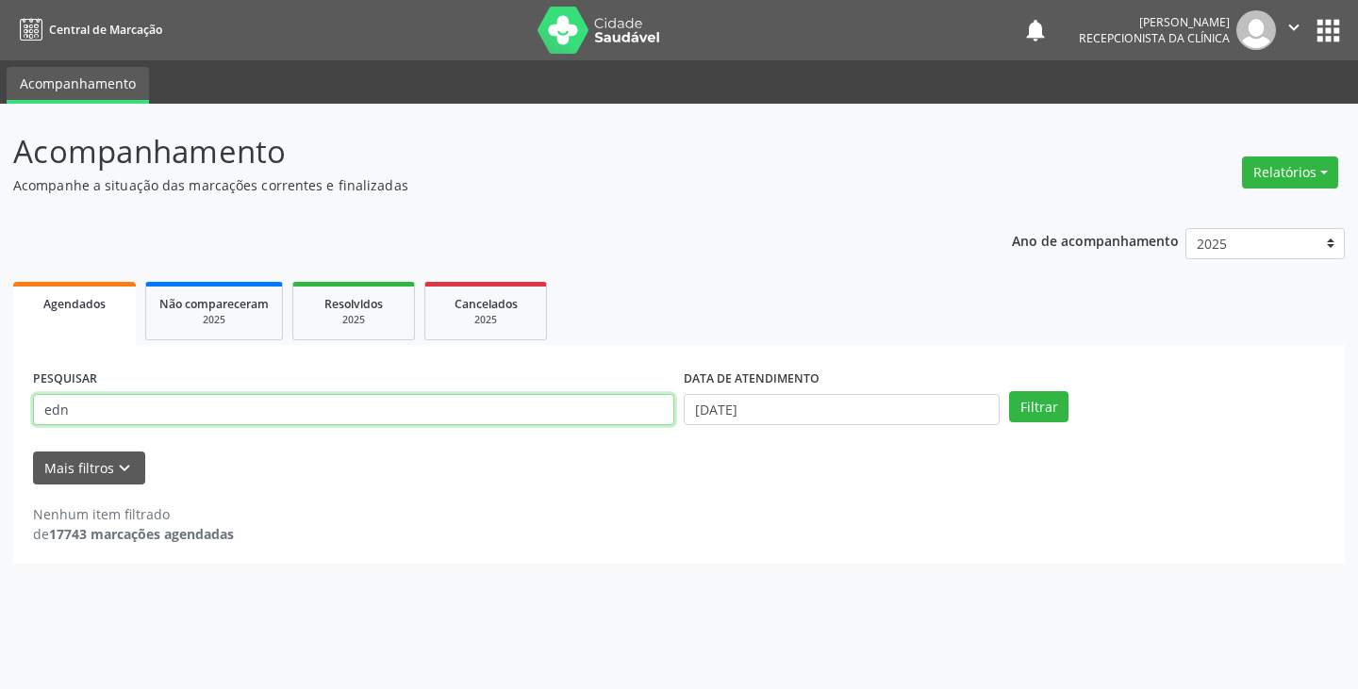
click at [652, 410] on input "edn" at bounding box center [353, 410] width 641 height 32
type input "e"
type input "clau"
click at [1009, 391] on button "Filtrar" at bounding box center [1038, 407] width 59 height 32
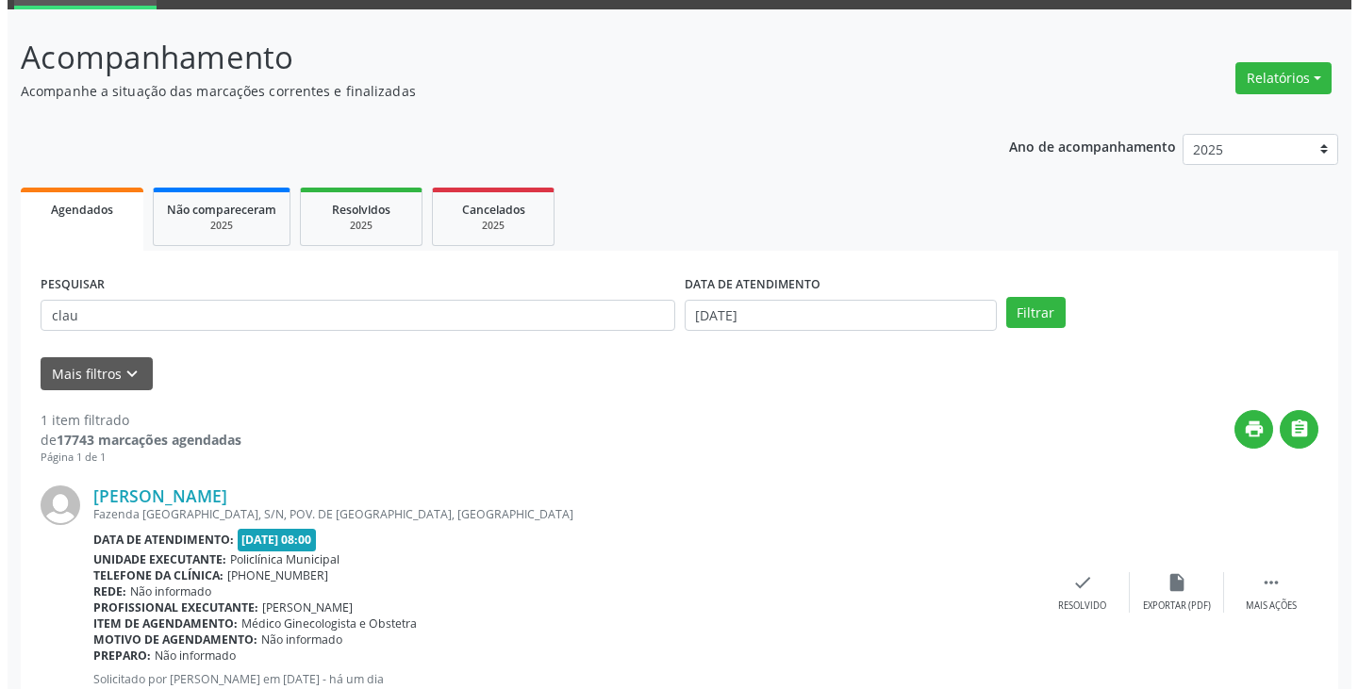
scroll to position [158, 0]
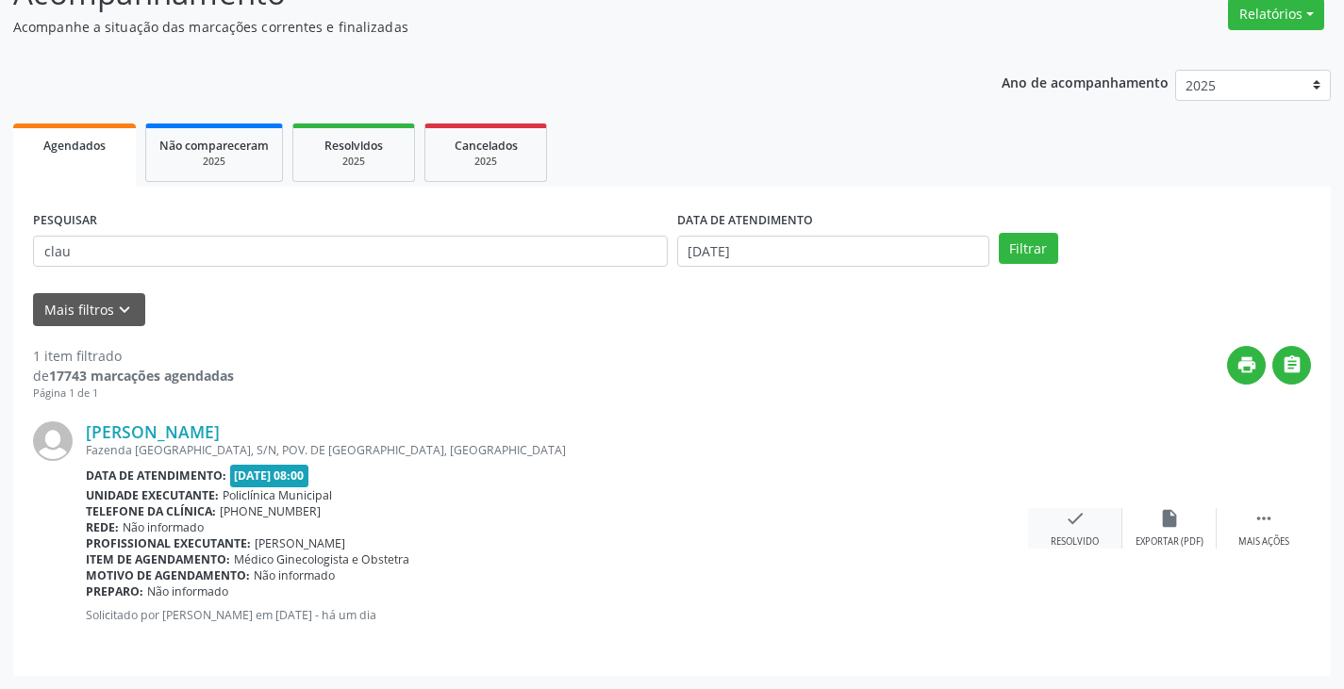
click at [1082, 527] on icon "check" at bounding box center [1075, 518] width 21 height 21
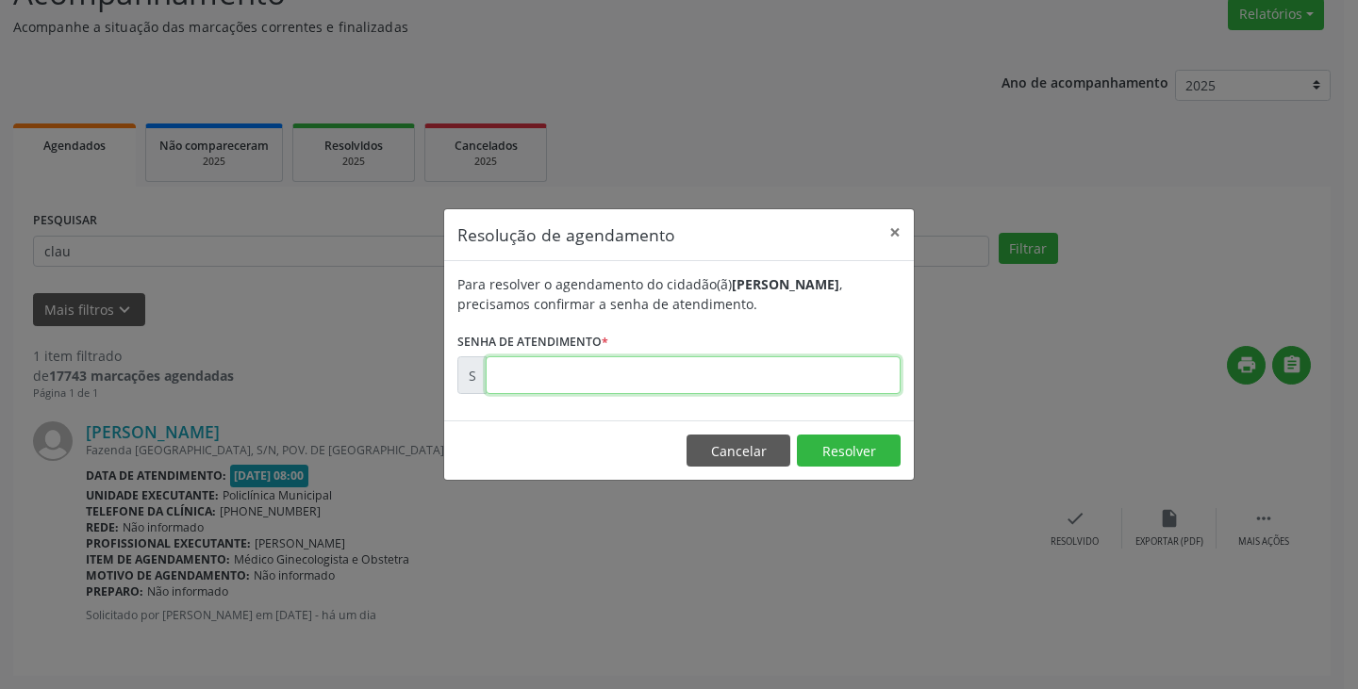
click at [863, 368] on input "text" at bounding box center [693, 376] width 415 height 38
type input "00175019"
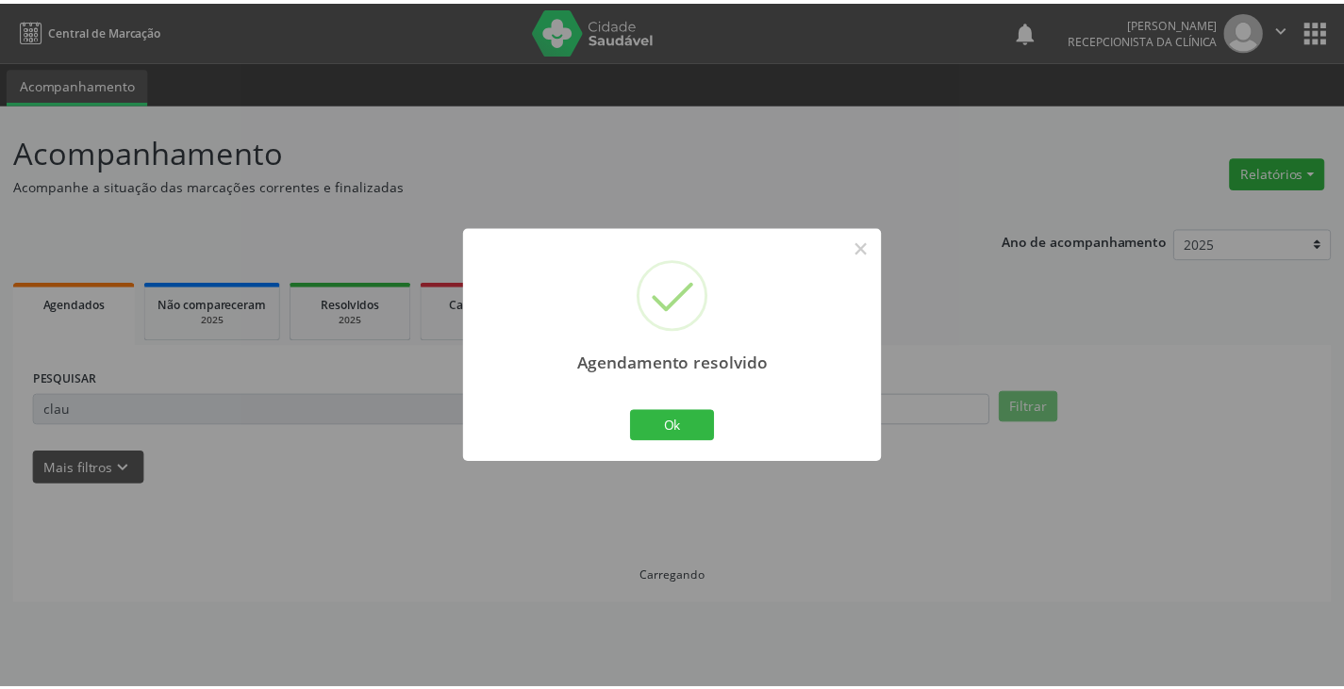
scroll to position [0, 0]
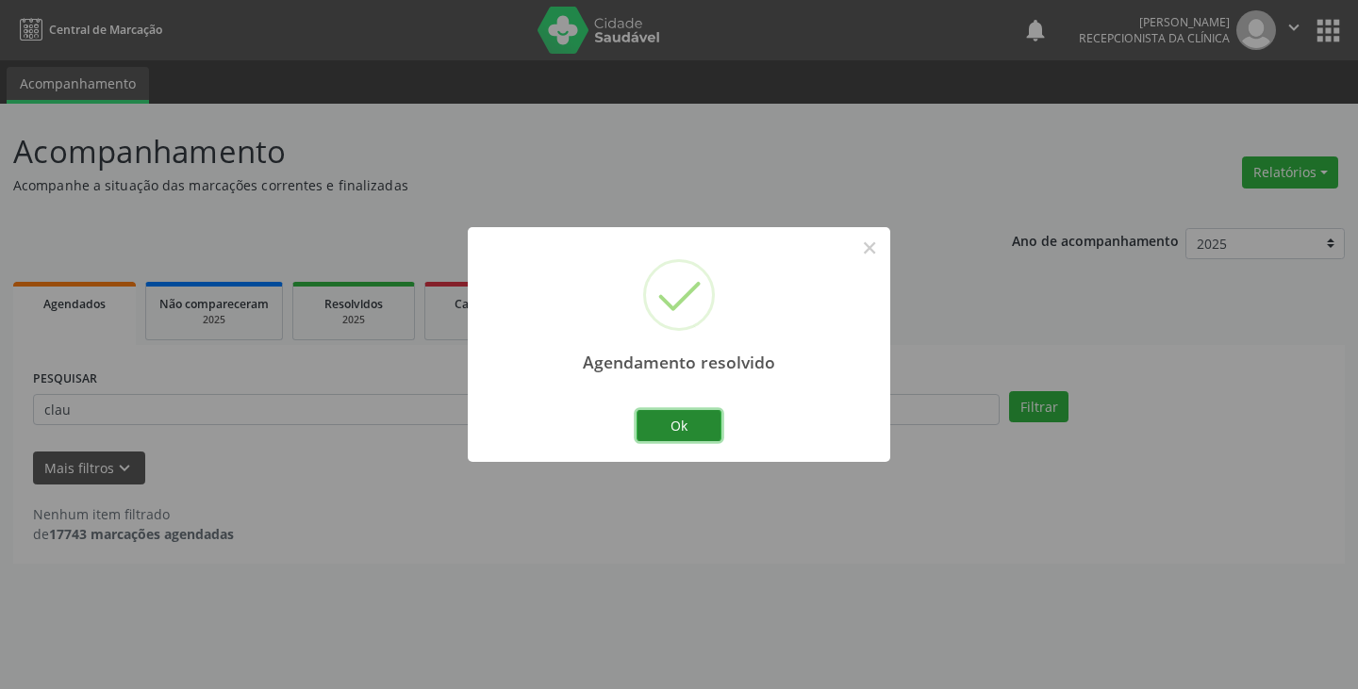
click at [686, 425] on button "Ok" at bounding box center [679, 426] width 85 height 32
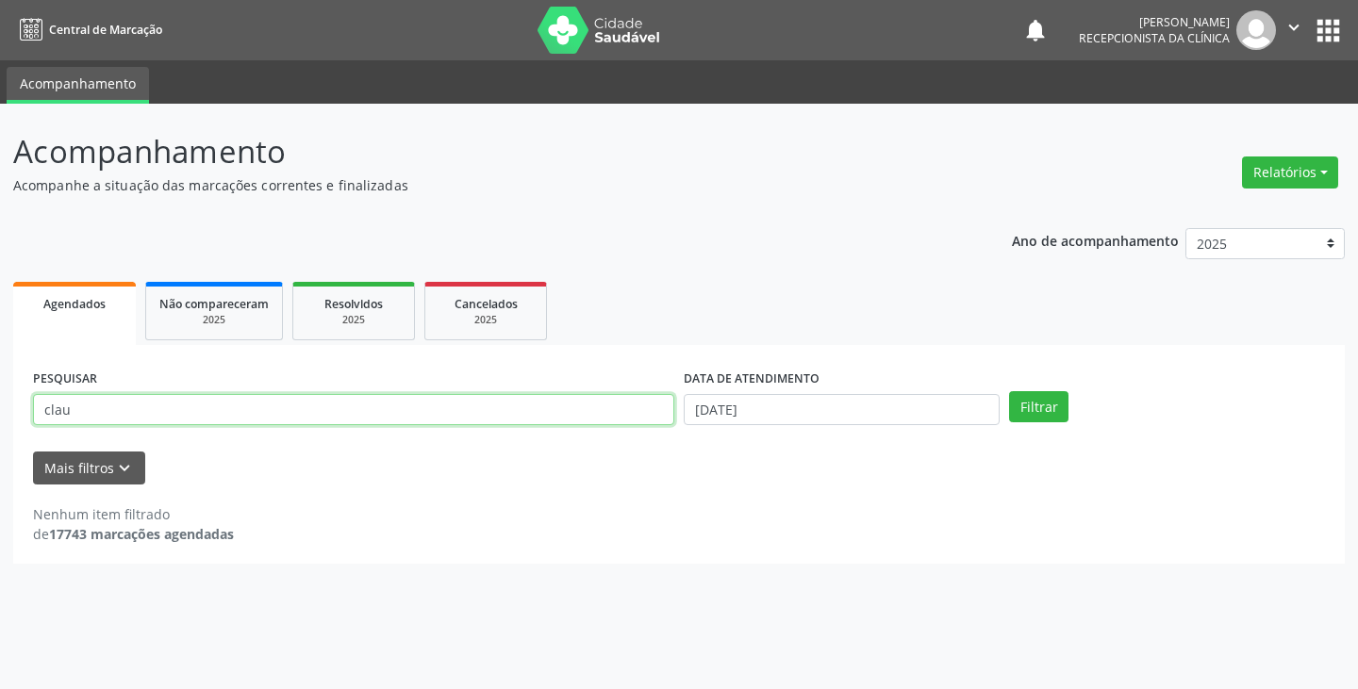
click at [649, 418] on input "clau" at bounding box center [353, 410] width 641 height 32
type input "c"
type input "mar"
click at [1009, 391] on button "Filtrar" at bounding box center [1038, 407] width 59 height 32
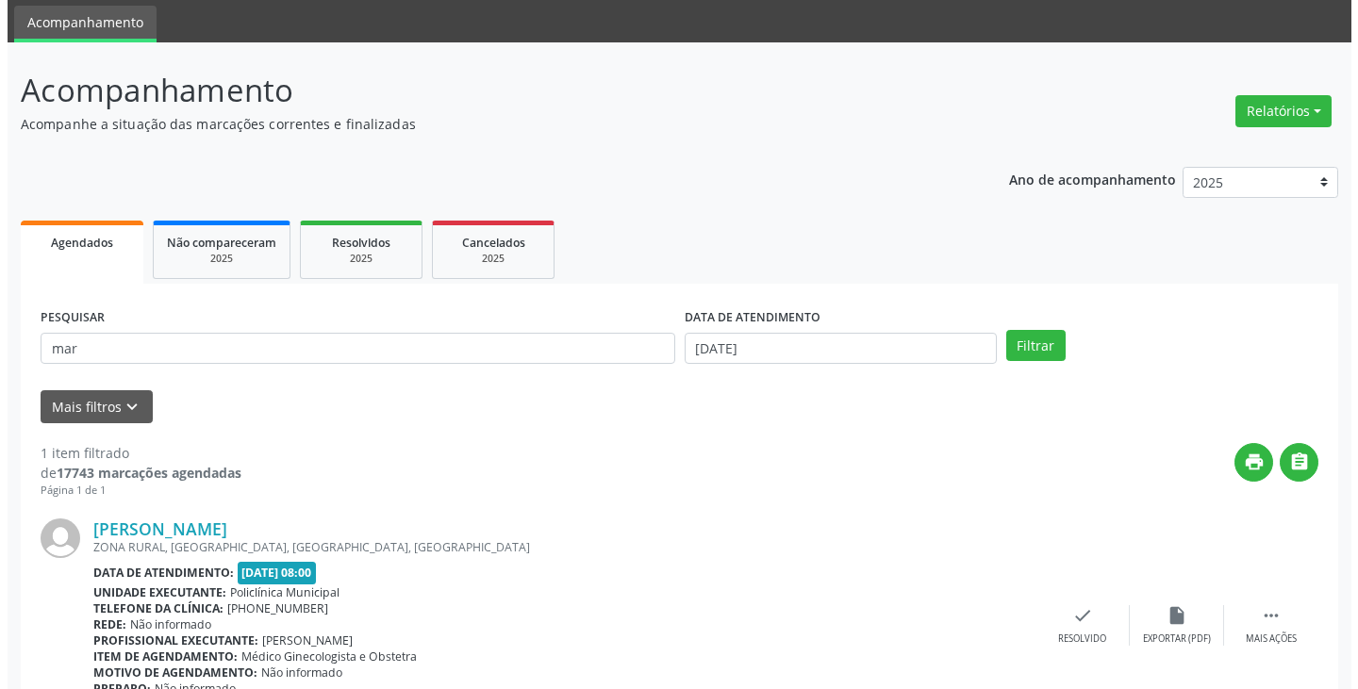
scroll to position [158, 0]
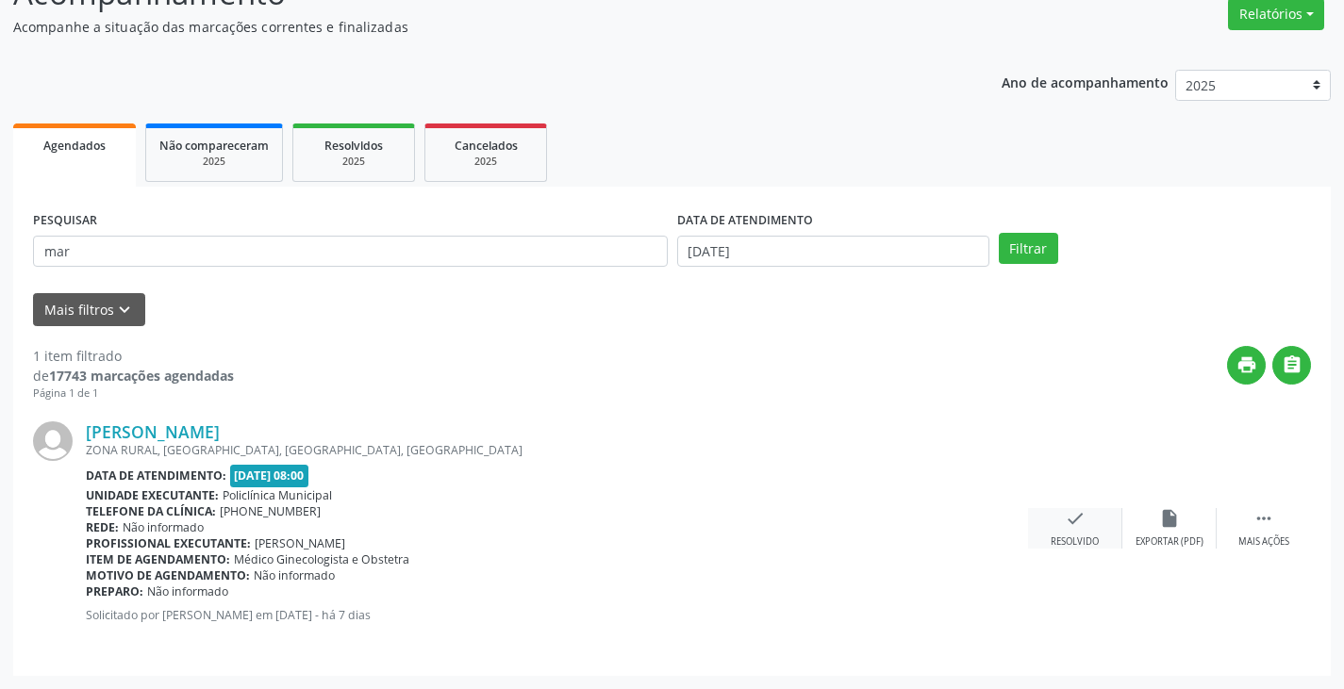
click at [1088, 526] on div "check Resolvido" at bounding box center [1075, 528] width 94 height 41
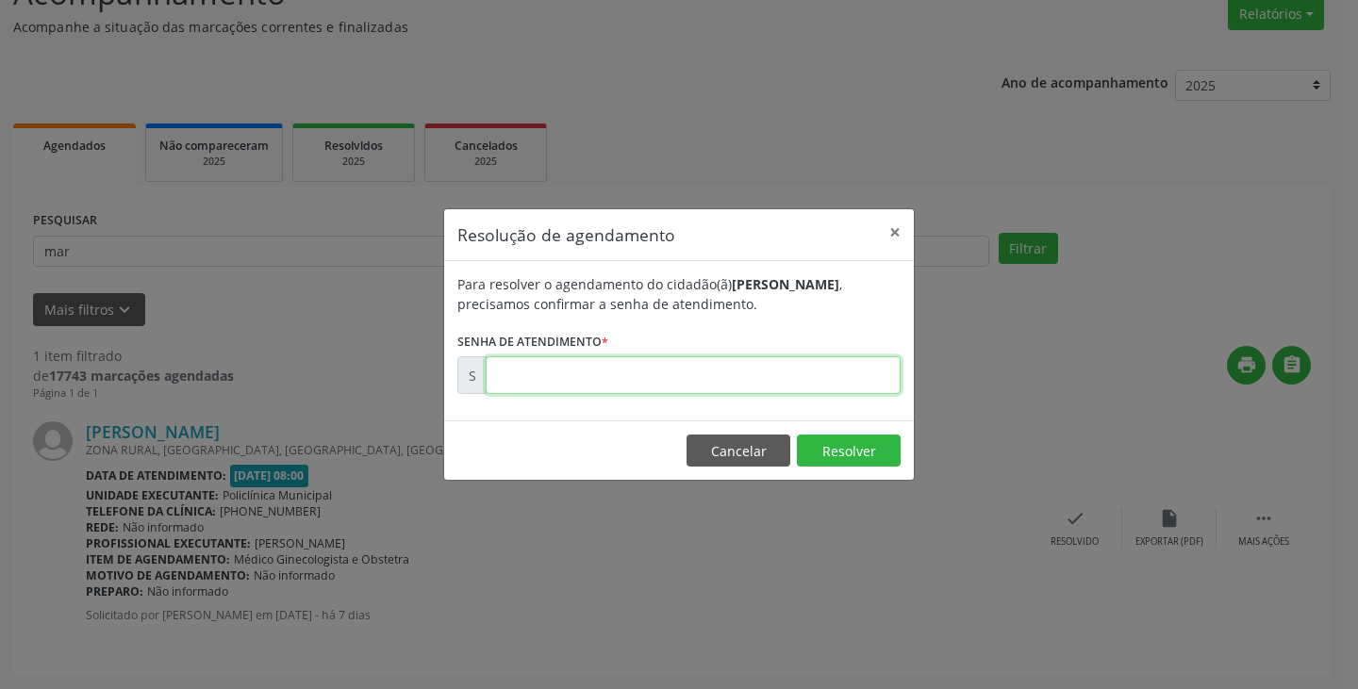
click at [770, 380] on input "text" at bounding box center [693, 376] width 415 height 38
type input "00174224"
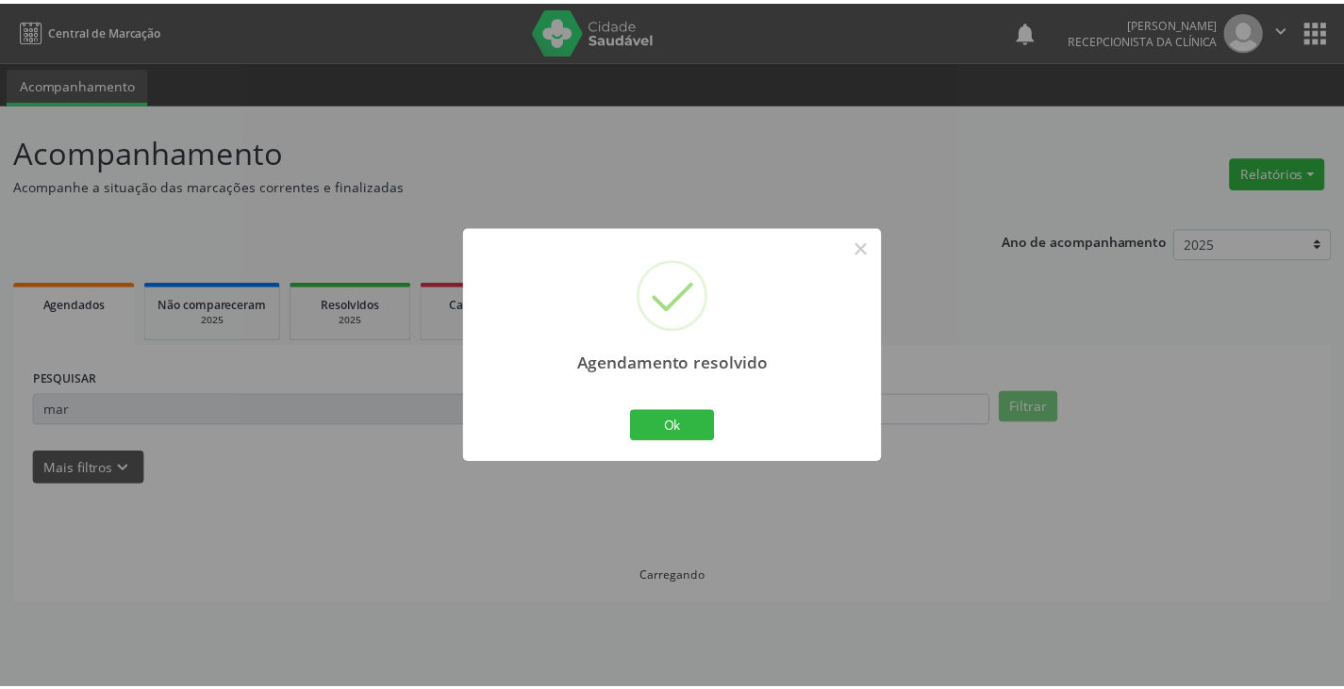
scroll to position [0, 0]
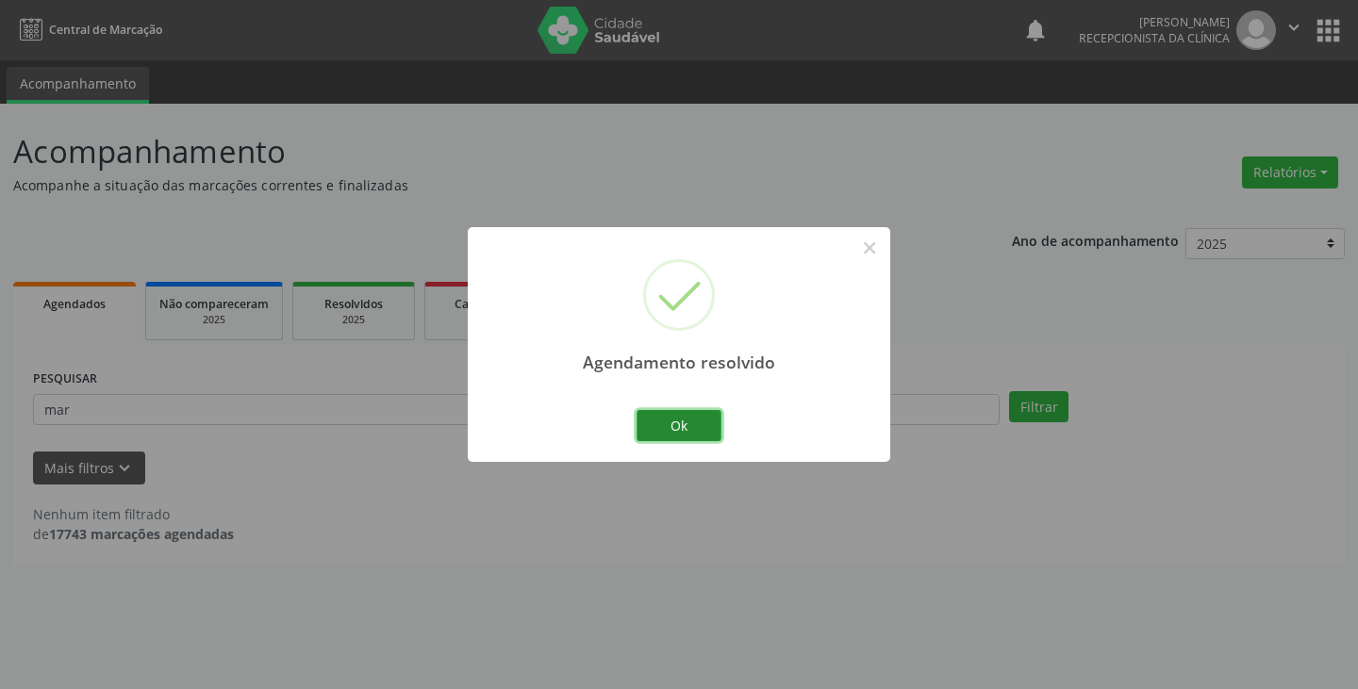
click at [702, 428] on button "Ok" at bounding box center [679, 426] width 85 height 32
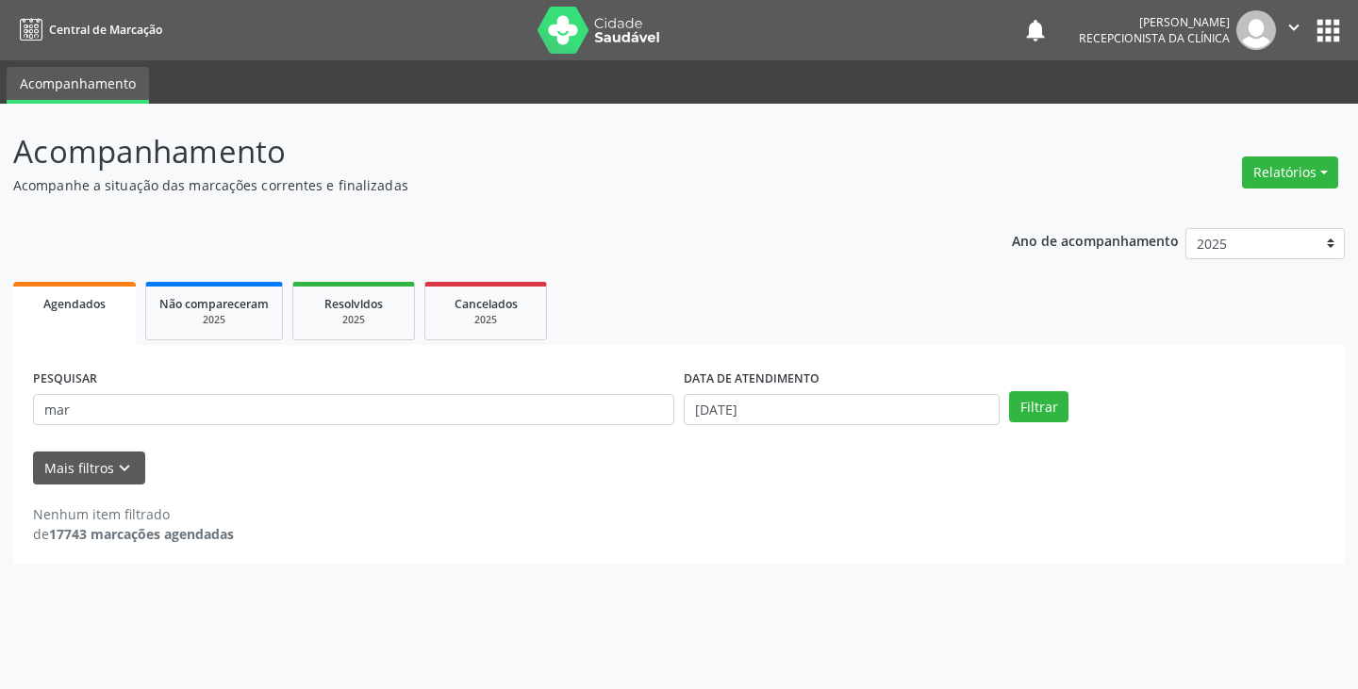
drag, startPoint x: 680, startPoint y: 422, endPoint x: 652, endPoint y: 411, distance: 30.1
click at [674, 420] on div "PESQUISAR mar DATA DE ATENDIMENTO 04/09/2025 Filtrar" at bounding box center [679, 402] width 1302 height 74
click at [654, 411] on input "mar" at bounding box center [353, 410] width 641 height 32
type input "m"
type input "jesi"
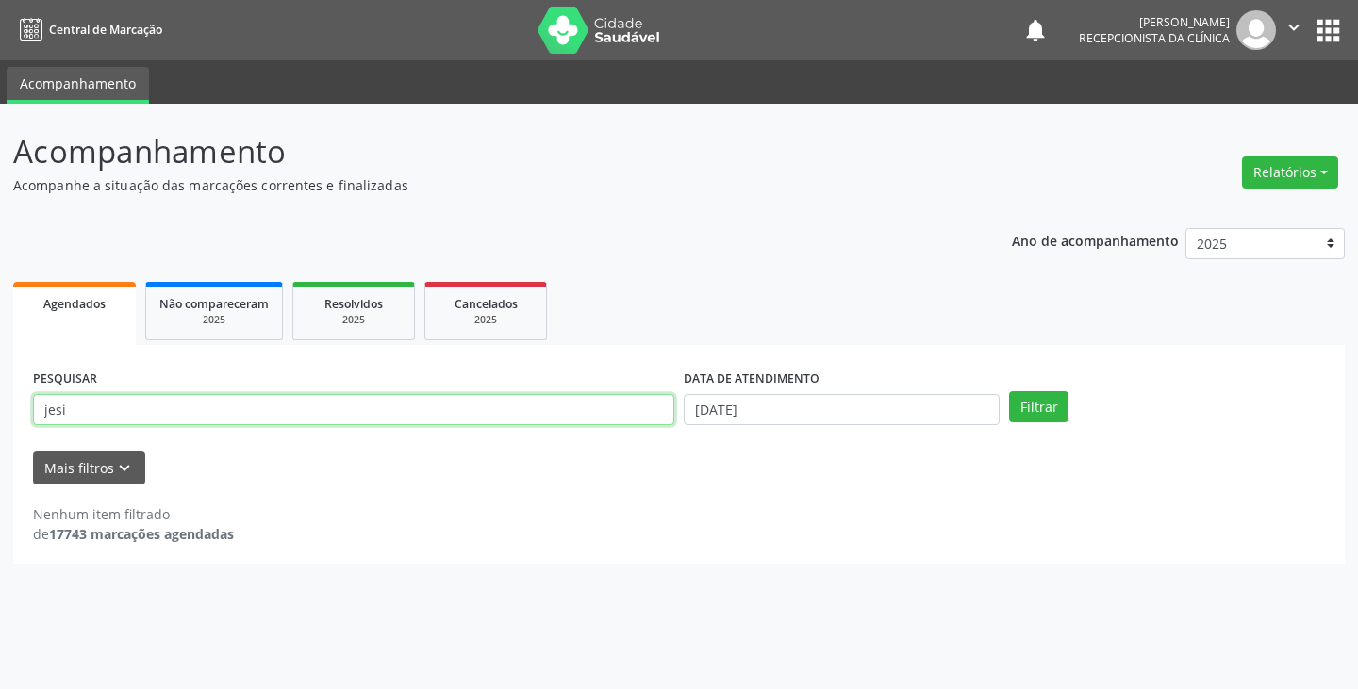
click at [1009, 391] on button "Filtrar" at bounding box center [1038, 407] width 59 height 32
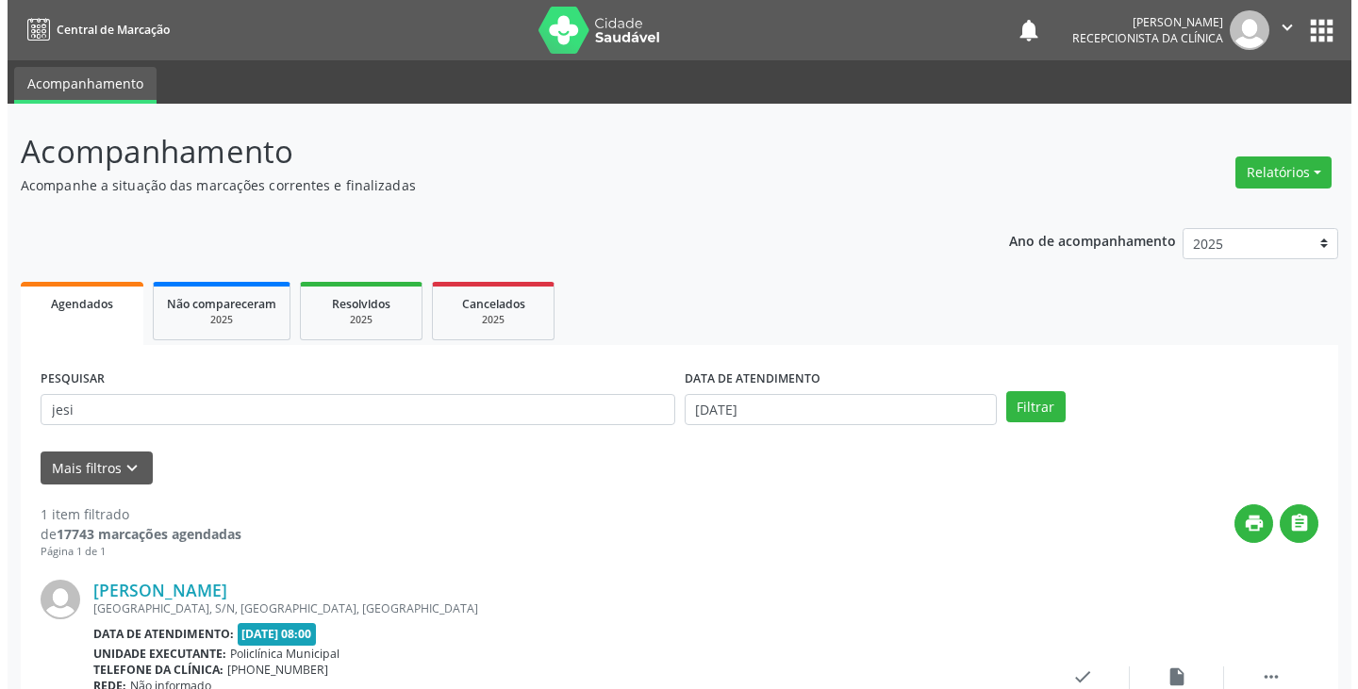
scroll to position [158, 0]
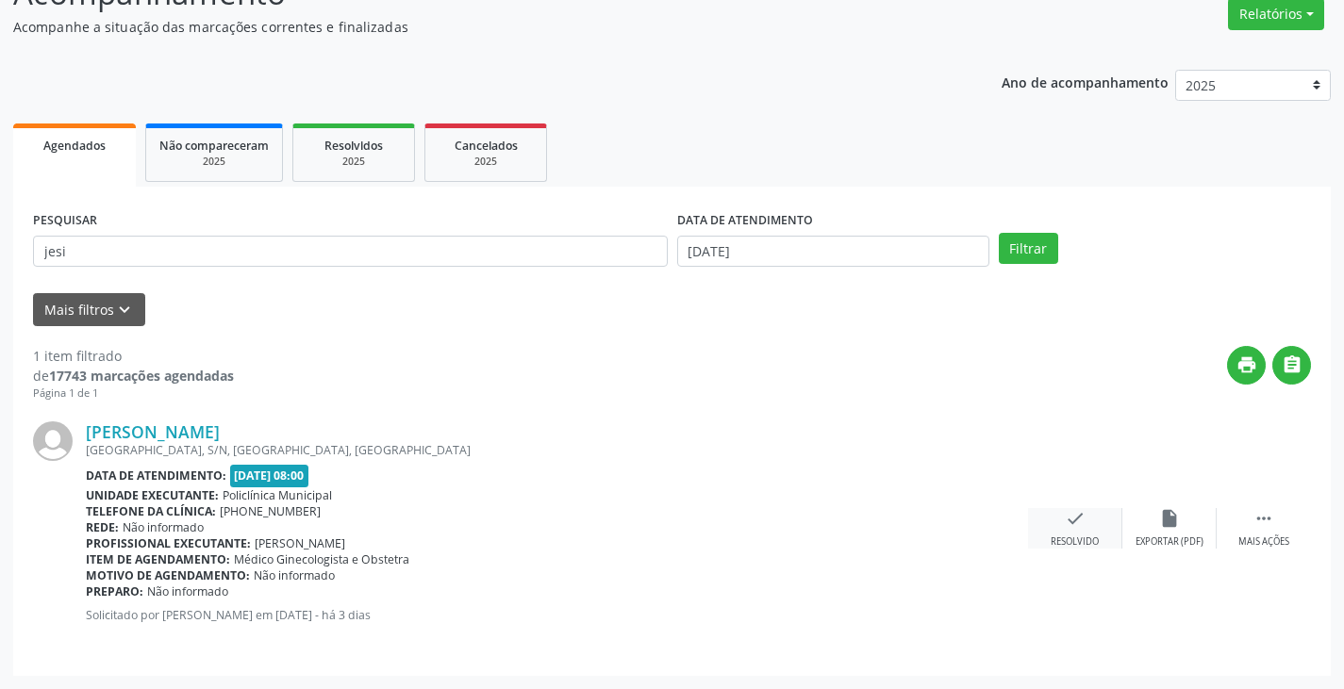
click at [1087, 517] on div "check Resolvido" at bounding box center [1075, 528] width 94 height 41
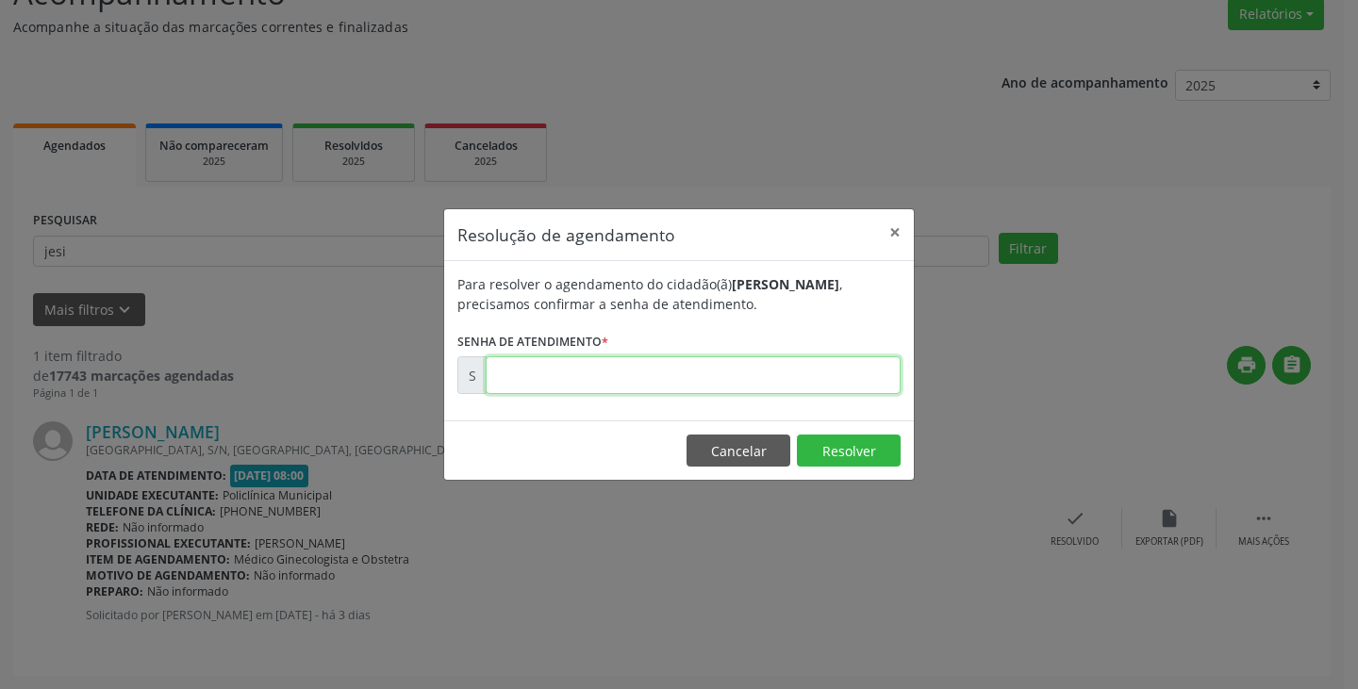
click at [790, 381] on input "text" at bounding box center [693, 376] width 415 height 38
type input "00174642"
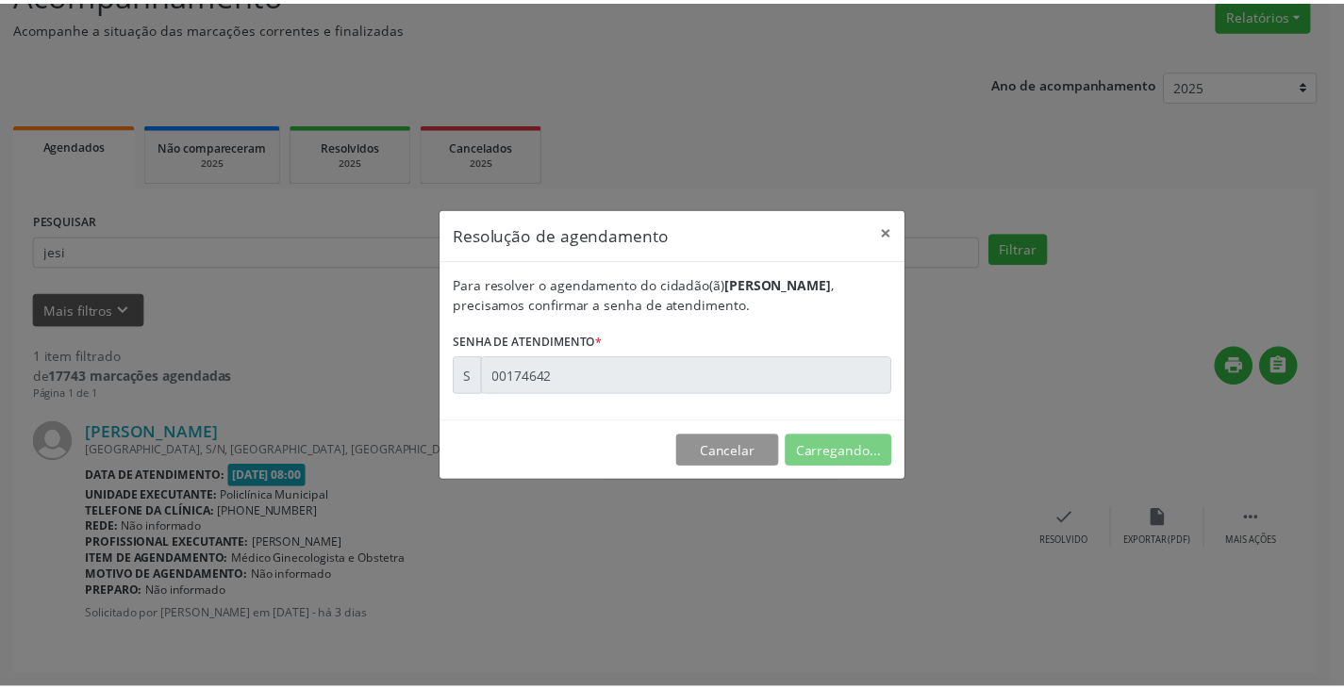
scroll to position [0, 0]
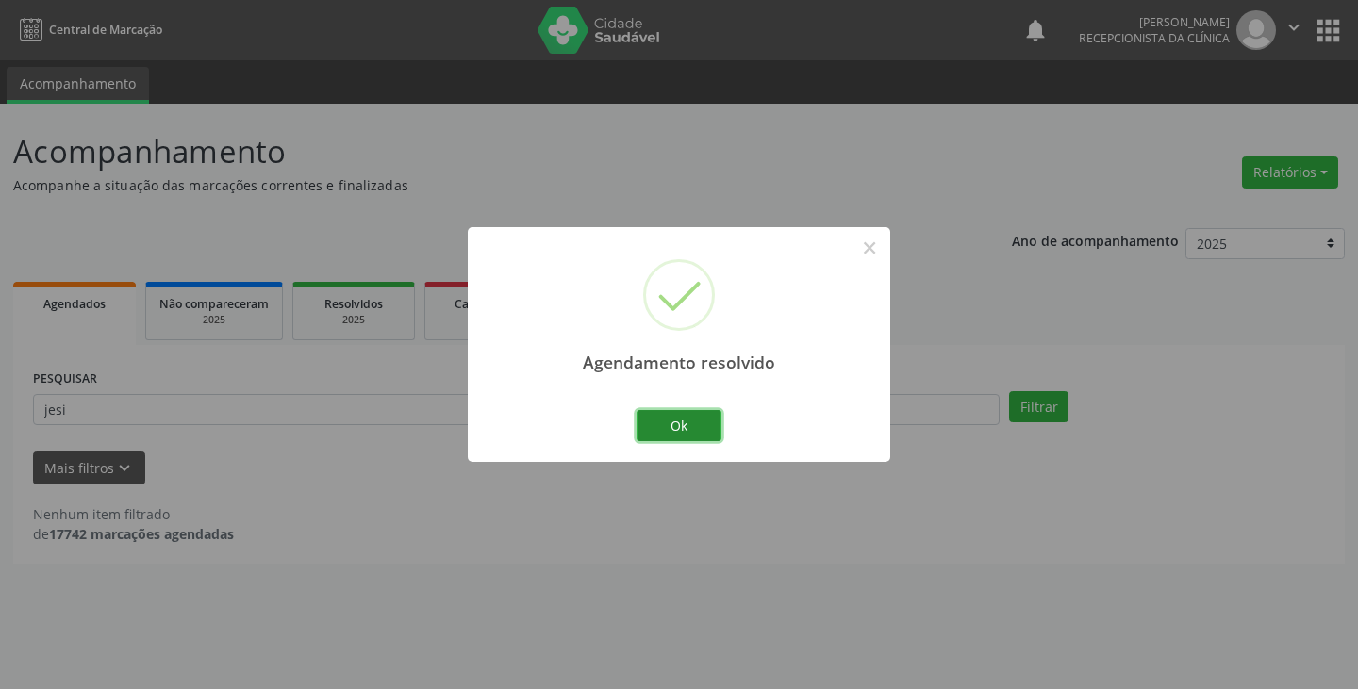
drag, startPoint x: 665, startPoint y: 434, endPoint x: 591, endPoint y: 414, distance: 76.2
click at [665, 433] on button "Ok" at bounding box center [679, 426] width 85 height 32
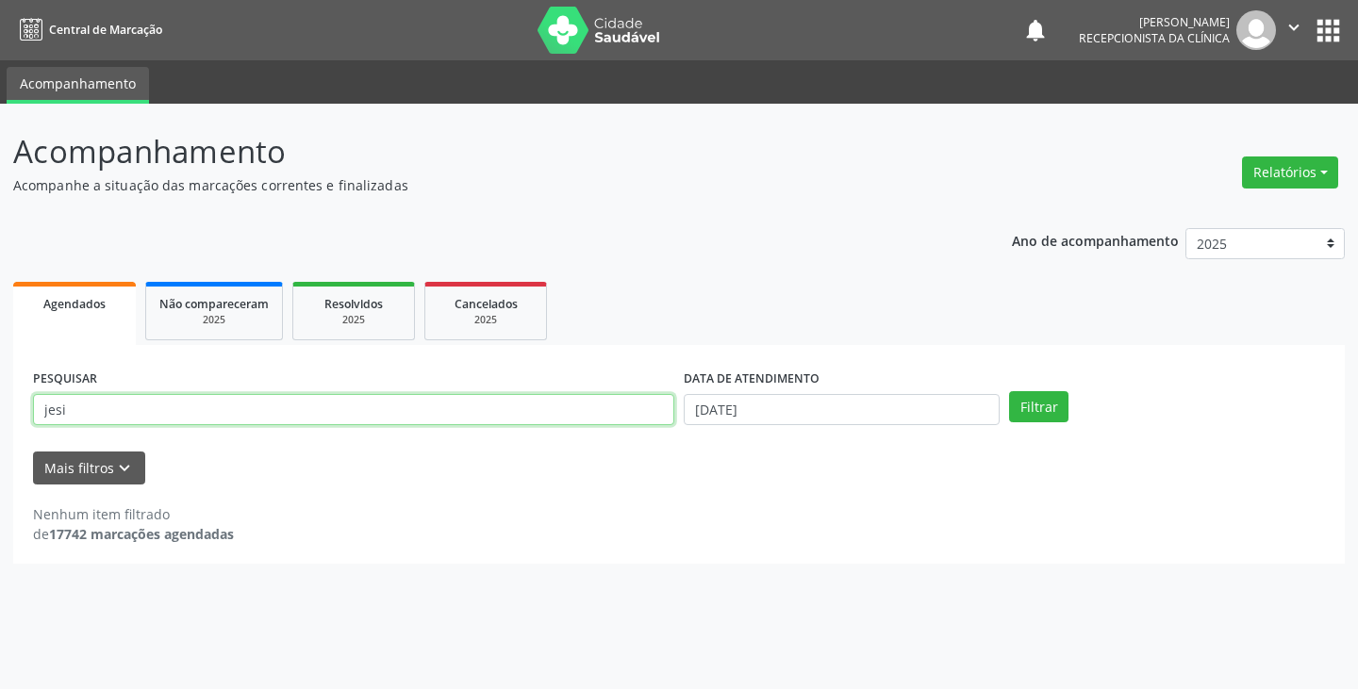
click at [589, 411] on input "jesi" at bounding box center [353, 410] width 641 height 32
type input "j"
type input "emil"
click at [1009, 391] on button "Filtrar" at bounding box center [1038, 407] width 59 height 32
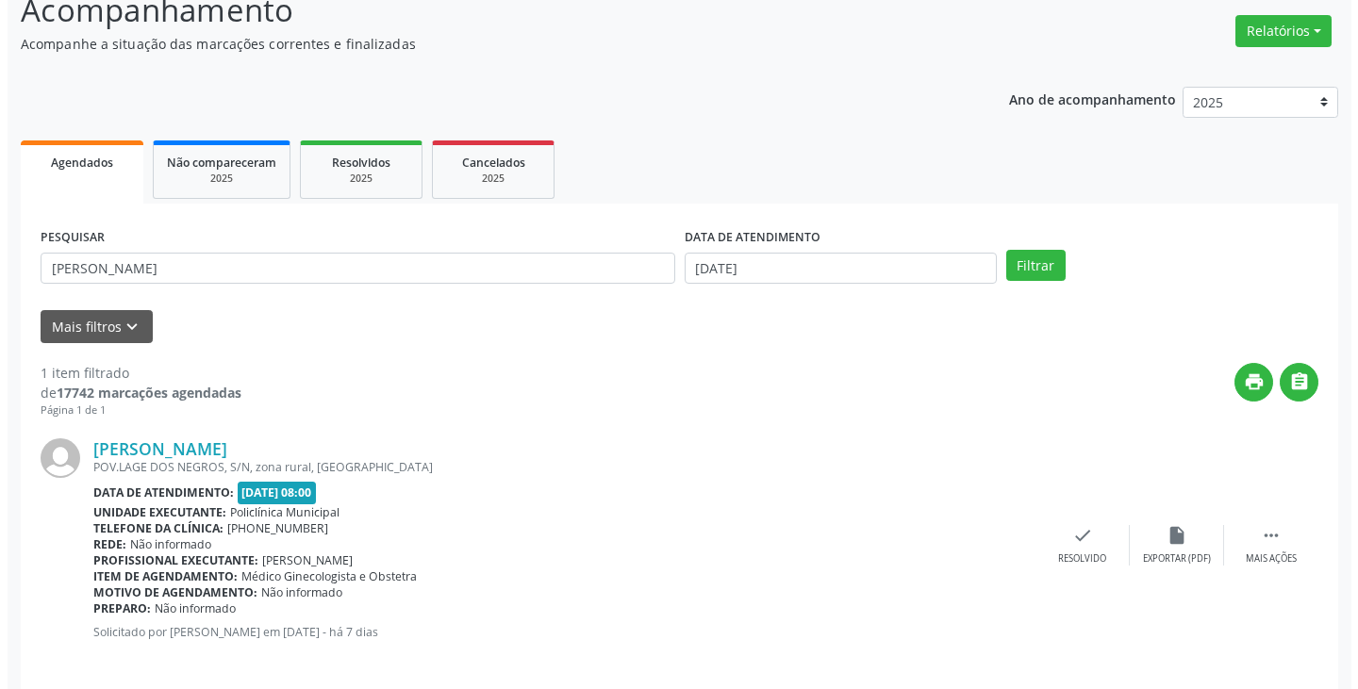
scroll to position [158, 0]
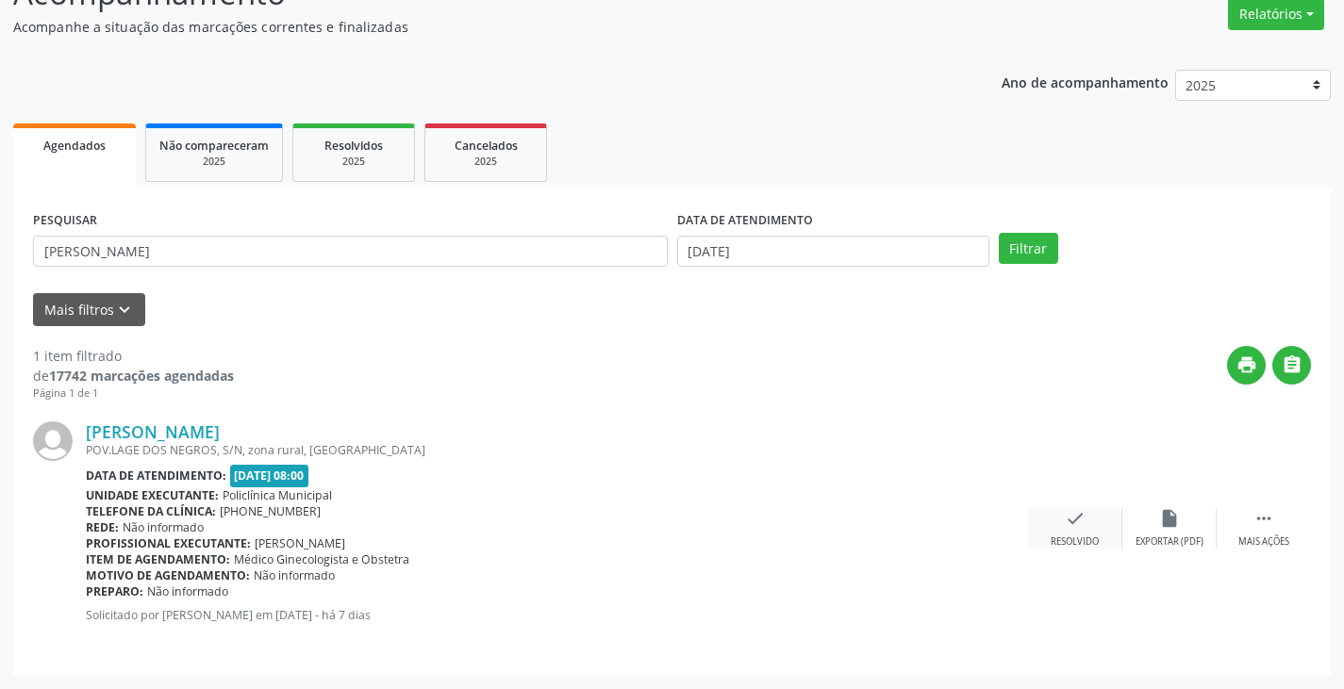
click at [1073, 530] on div "check Resolvido" at bounding box center [1075, 528] width 94 height 41
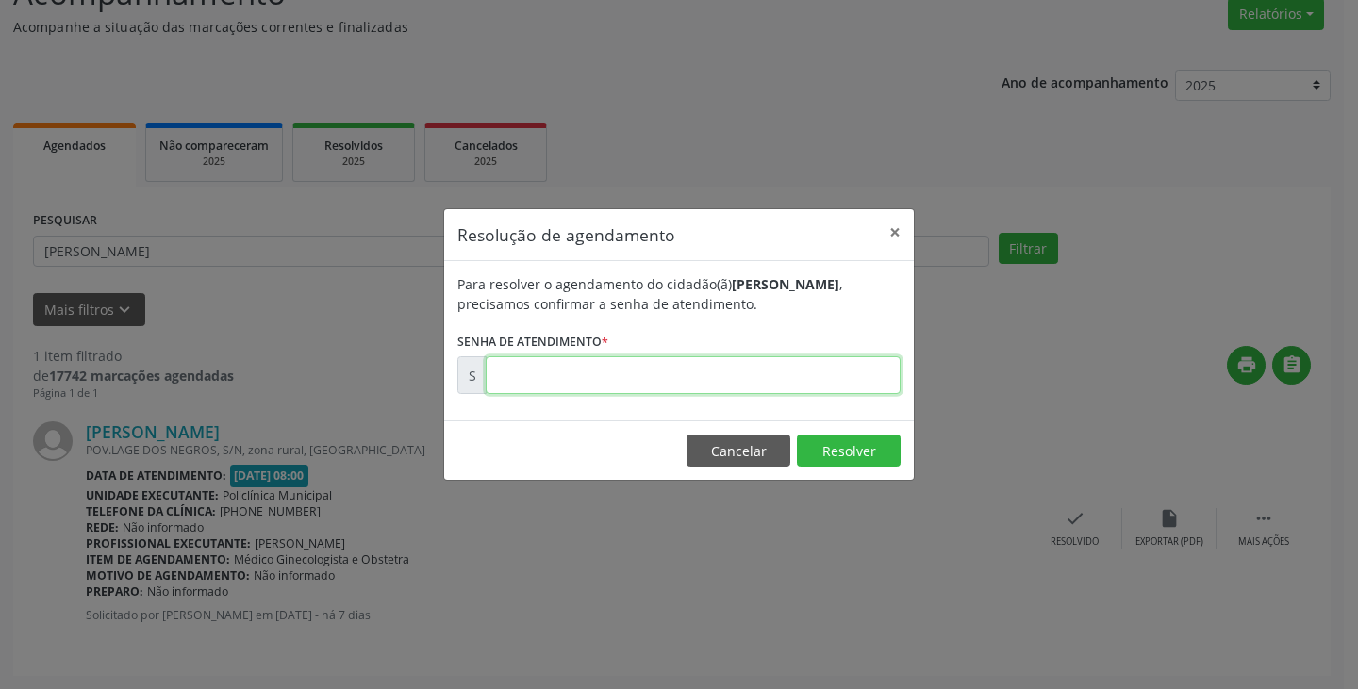
click at [828, 382] on input "text" at bounding box center [693, 376] width 415 height 38
type input "00174095"
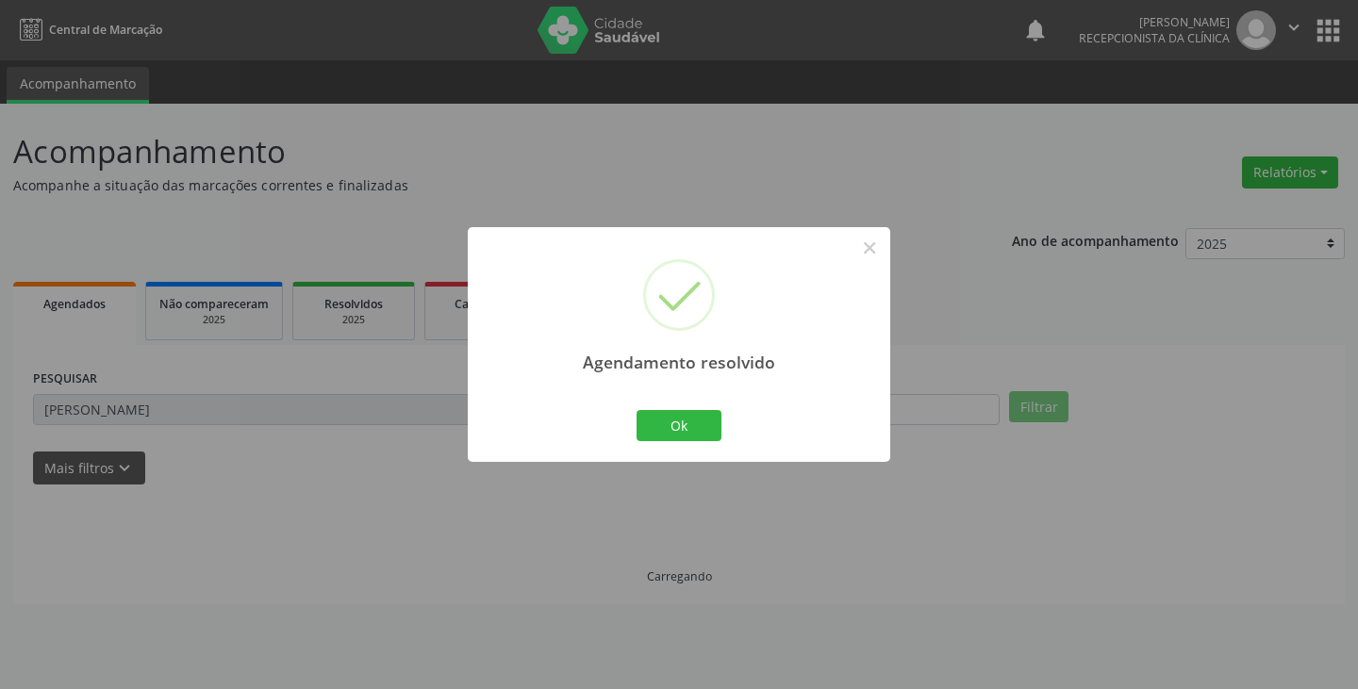
scroll to position [0, 0]
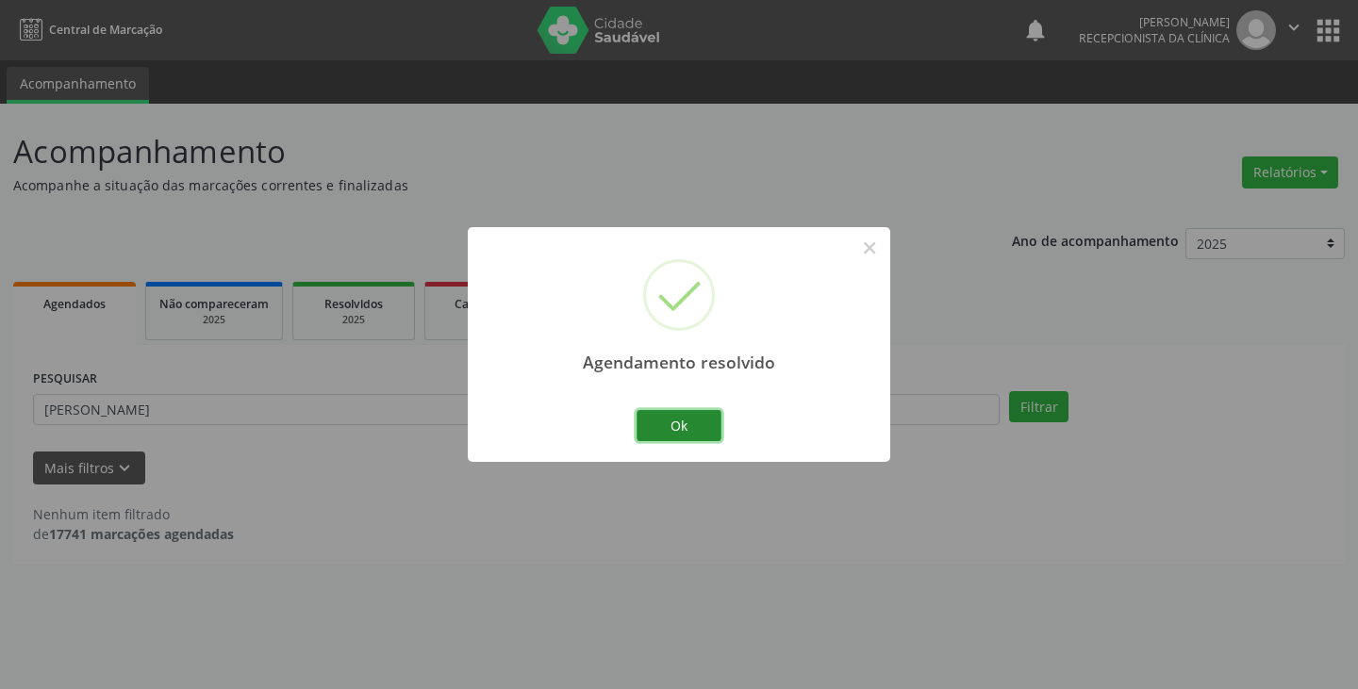
click at [703, 423] on button "Ok" at bounding box center [679, 426] width 85 height 32
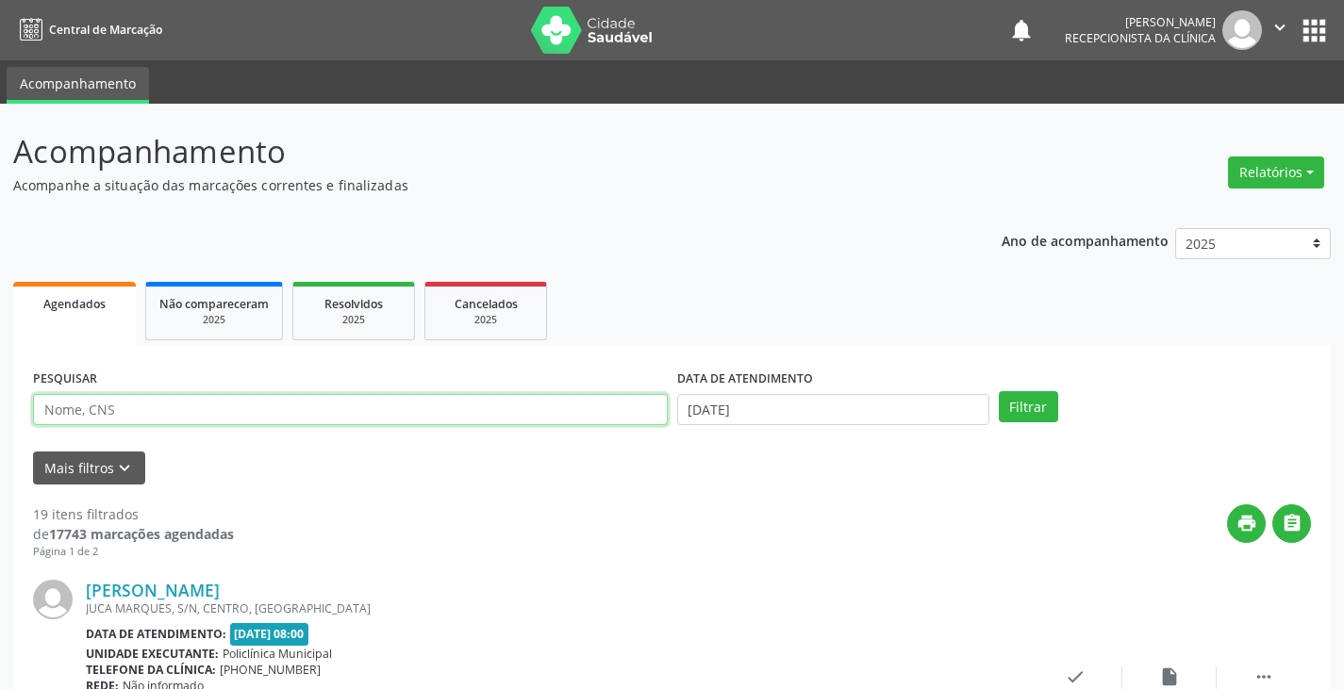
click at [427, 411] on input "text" at bounding box center [350, 410] width 635 height 32
type input "rail"
click at [999, 391] on button "Filtrar" at bounding box center [1028, 407] width 59 height 32
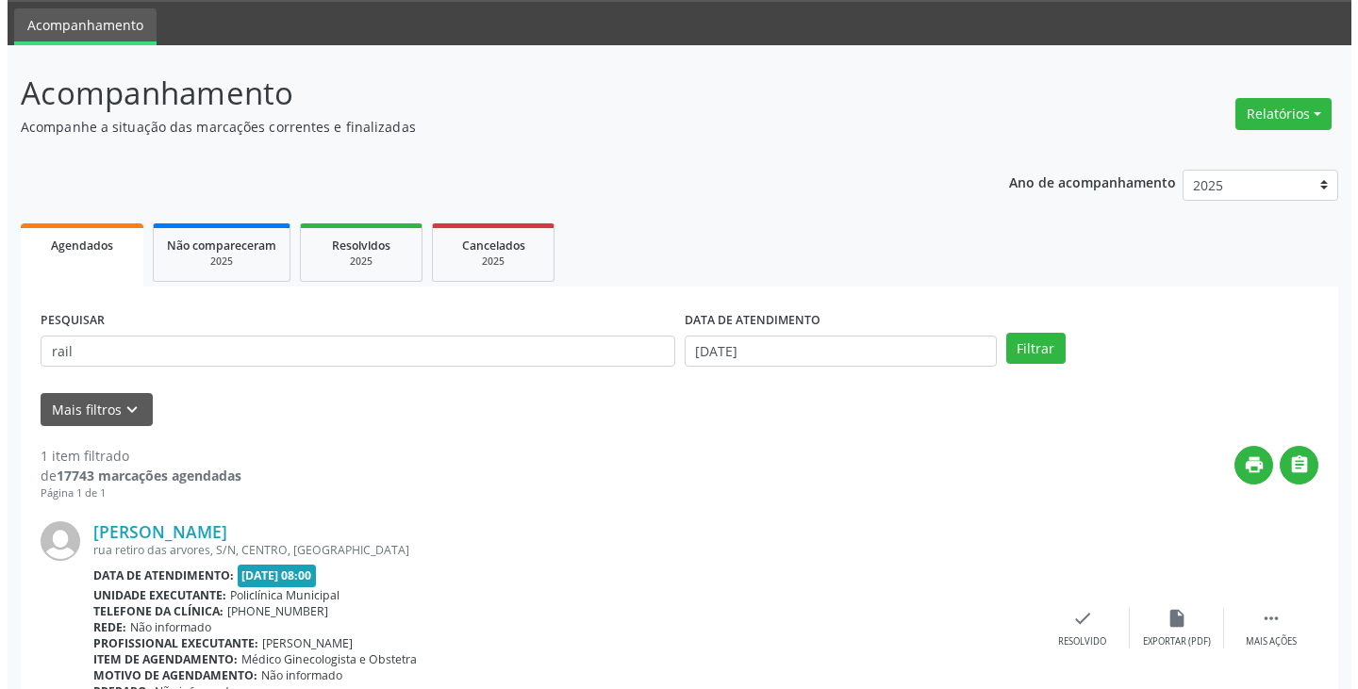
scroll to position [158, 0]
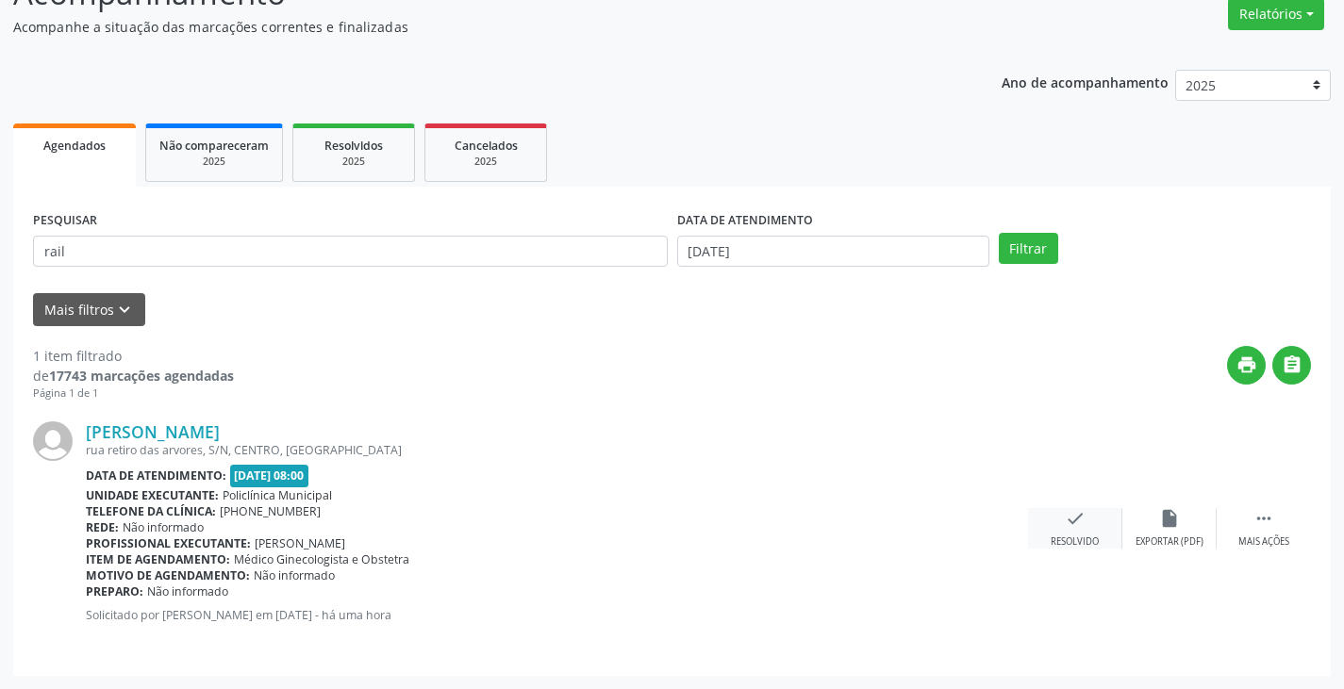
click at [1080, 532] on div "check Resolvido" at bounding box center [1075, 528] width 94 height 41
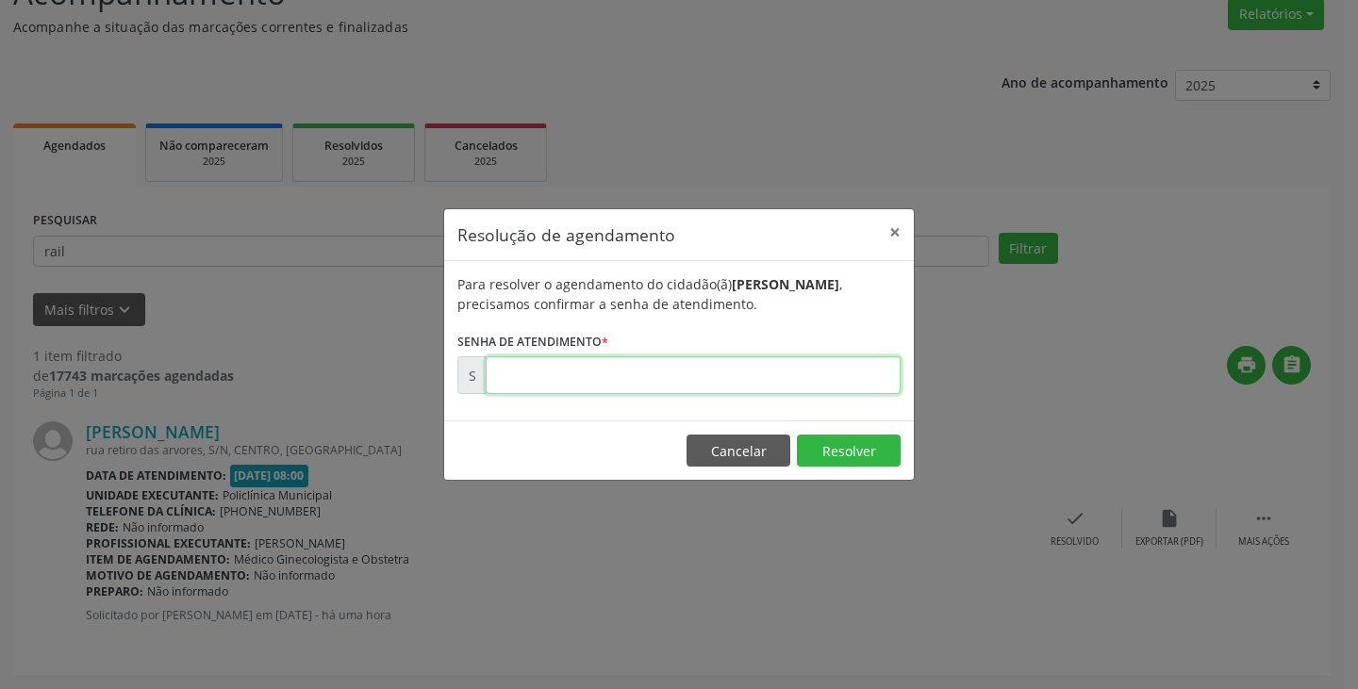
click at [752, 375] on input "text" at bounding box center [693, 376] width 415 height 38
type input "00175251"
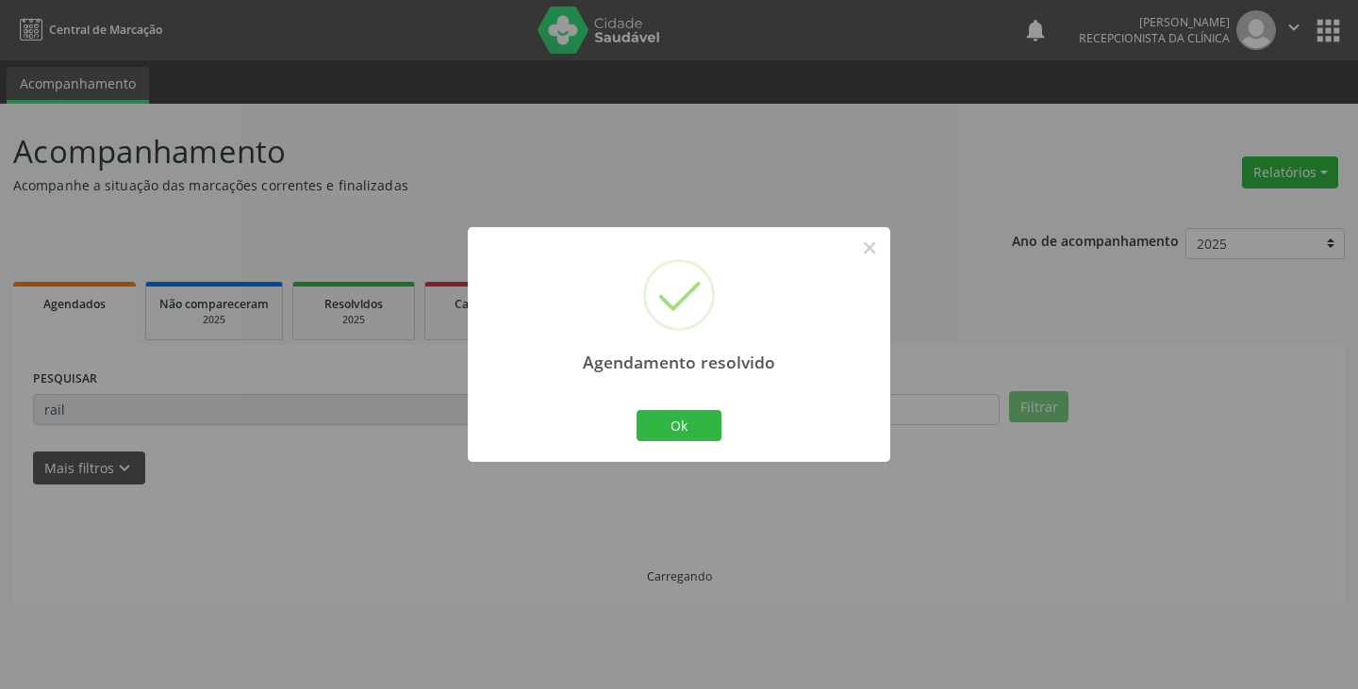
scroll to position [0, 0]
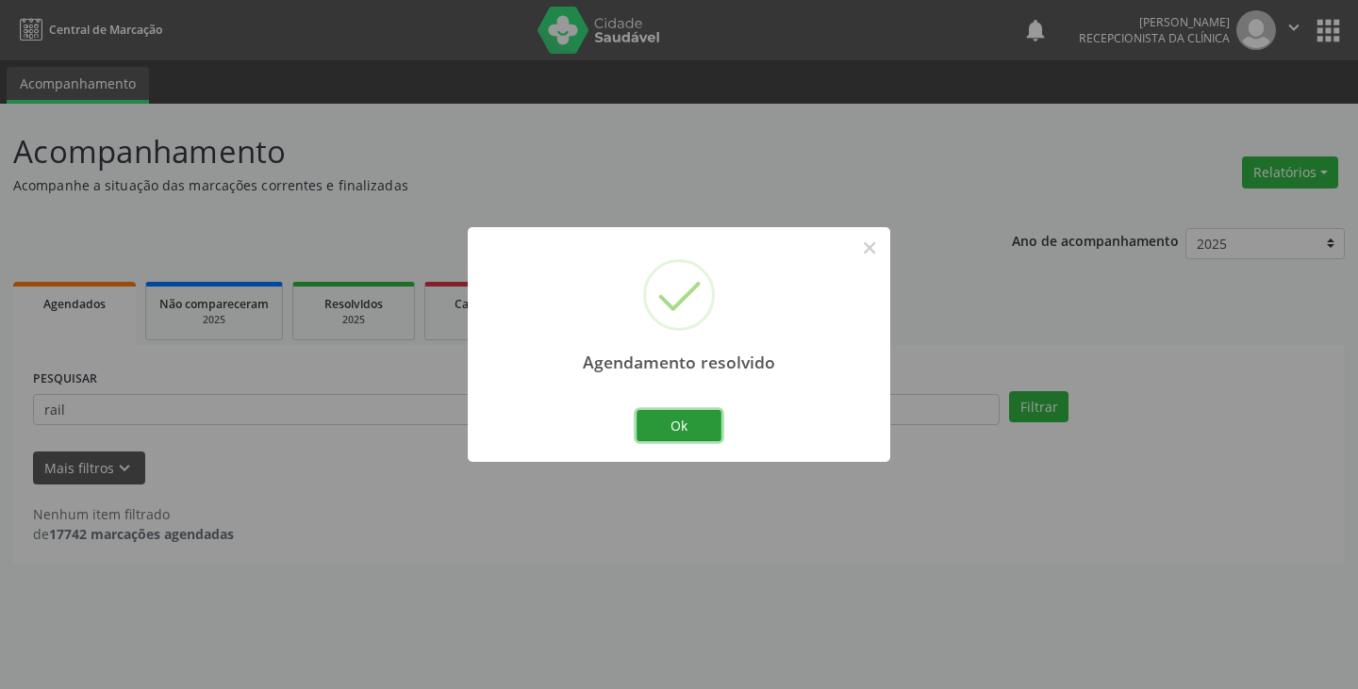
drag, startPoint x: 679, startPoint y: 418, endPoint x: 661, endPoint y: 398, distance: 26.7
click at [668, 407] on div "Ok Cancel" at bounding box center [679, 426] width 93 height 40
click at [665, 439] on button "Ok" at bounding box center [679, 426] width 85 height 32
